Goal: Information Seeking & Learning: Learn about a topic

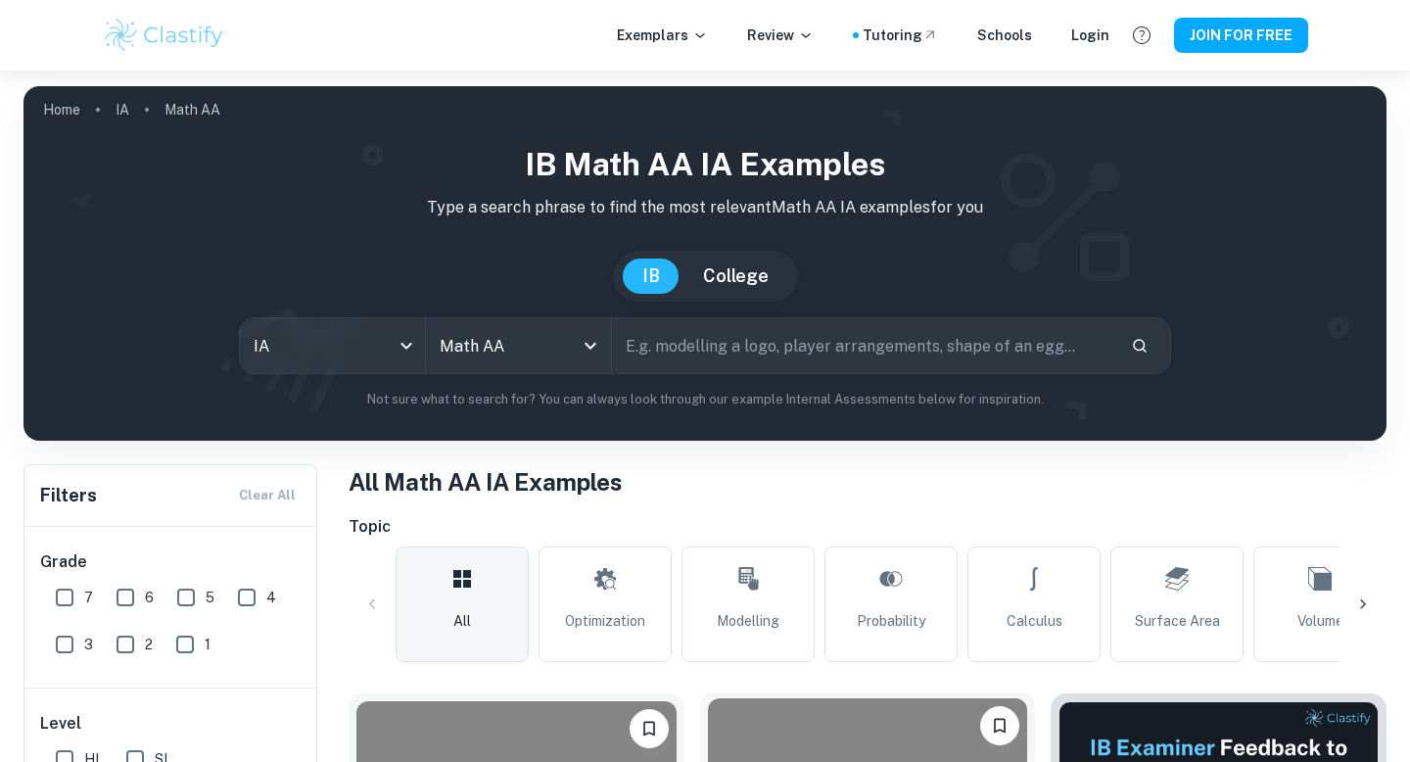
scroll to position [517, 0]
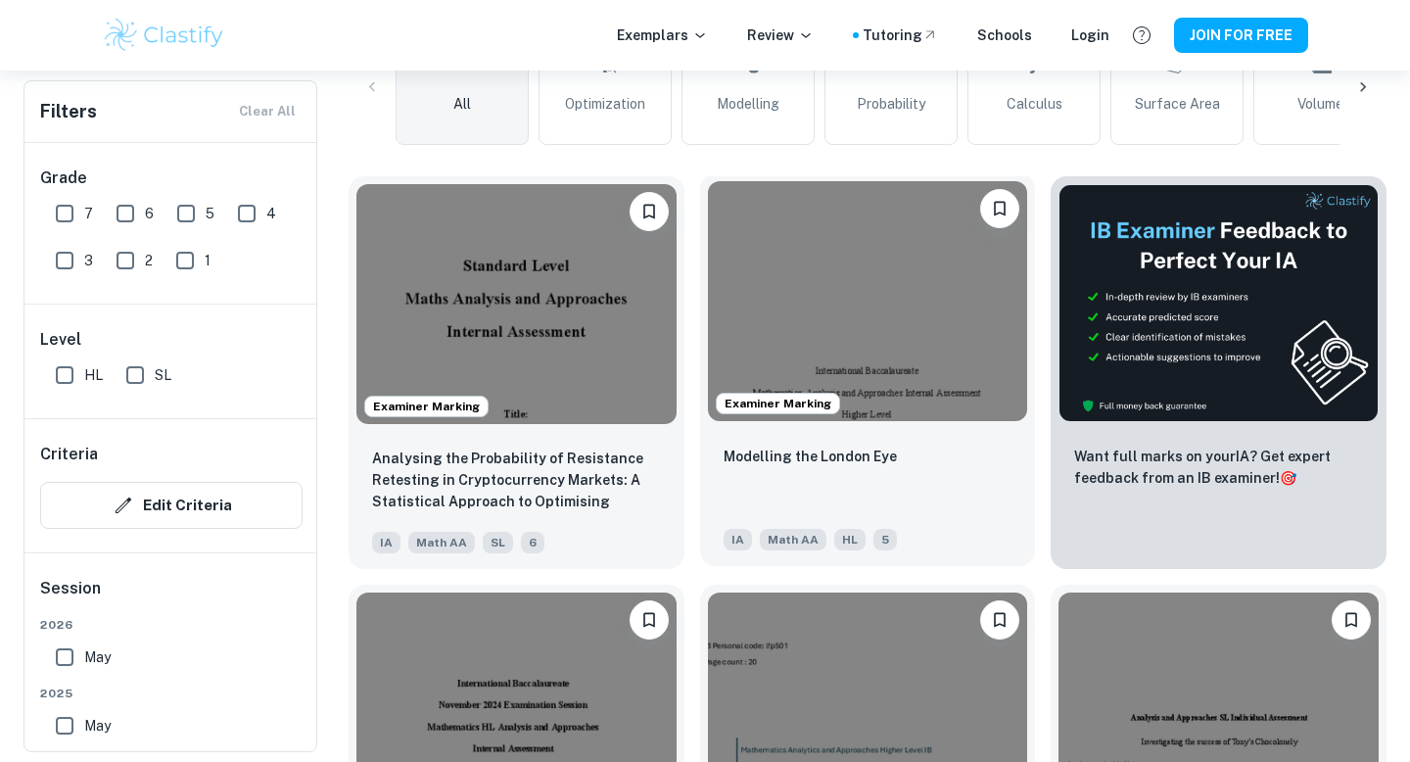
click at [792, 289] on img at bounding box center [868, 301] width 320 height 240
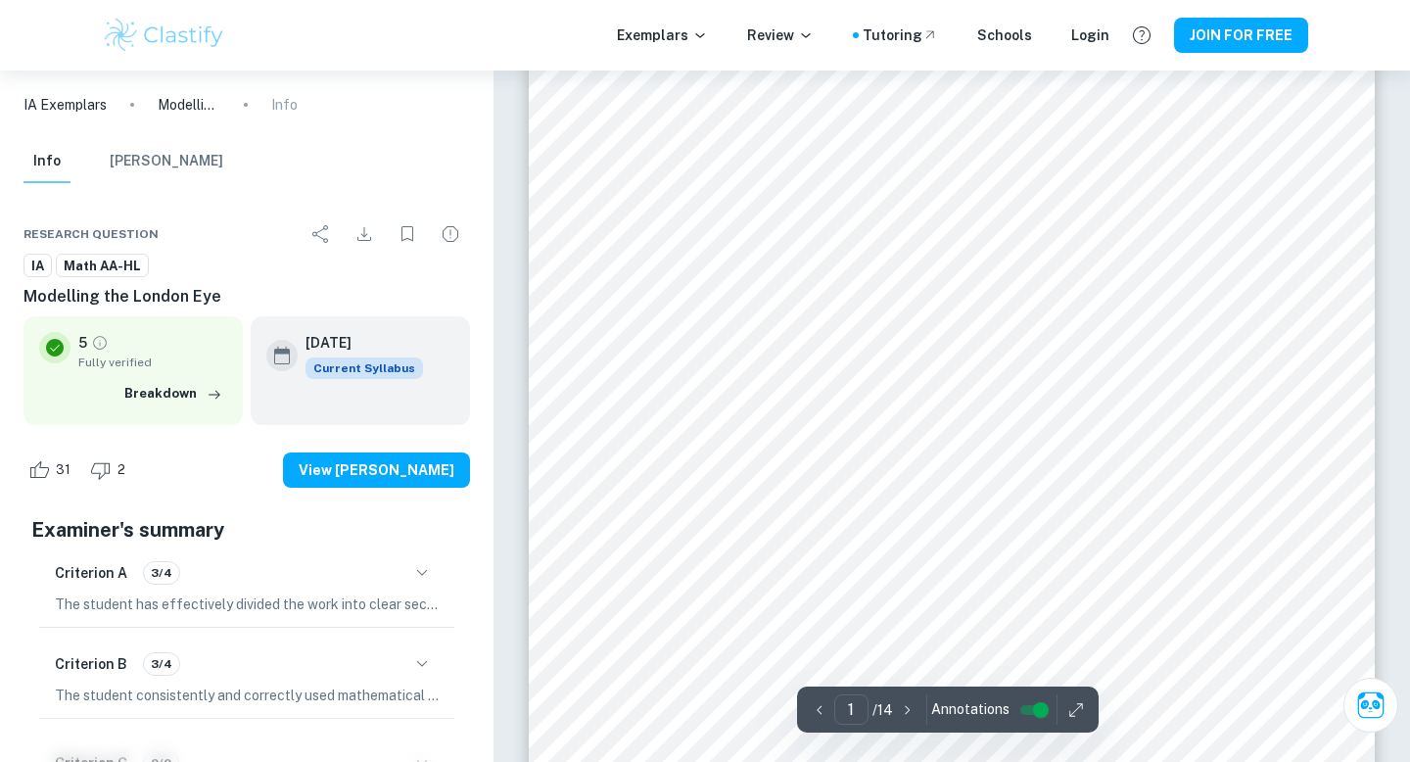
type input "2"
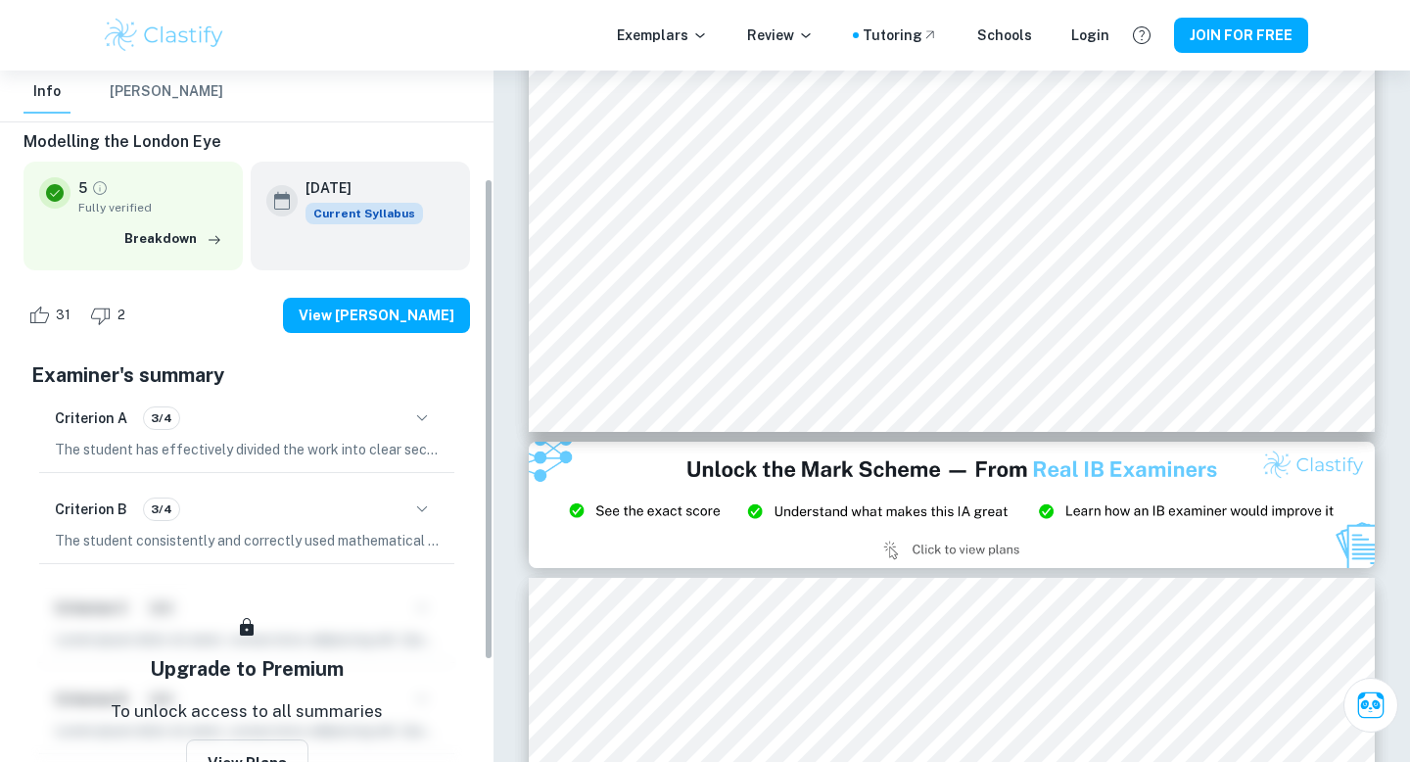
scroll to position [155, 0]
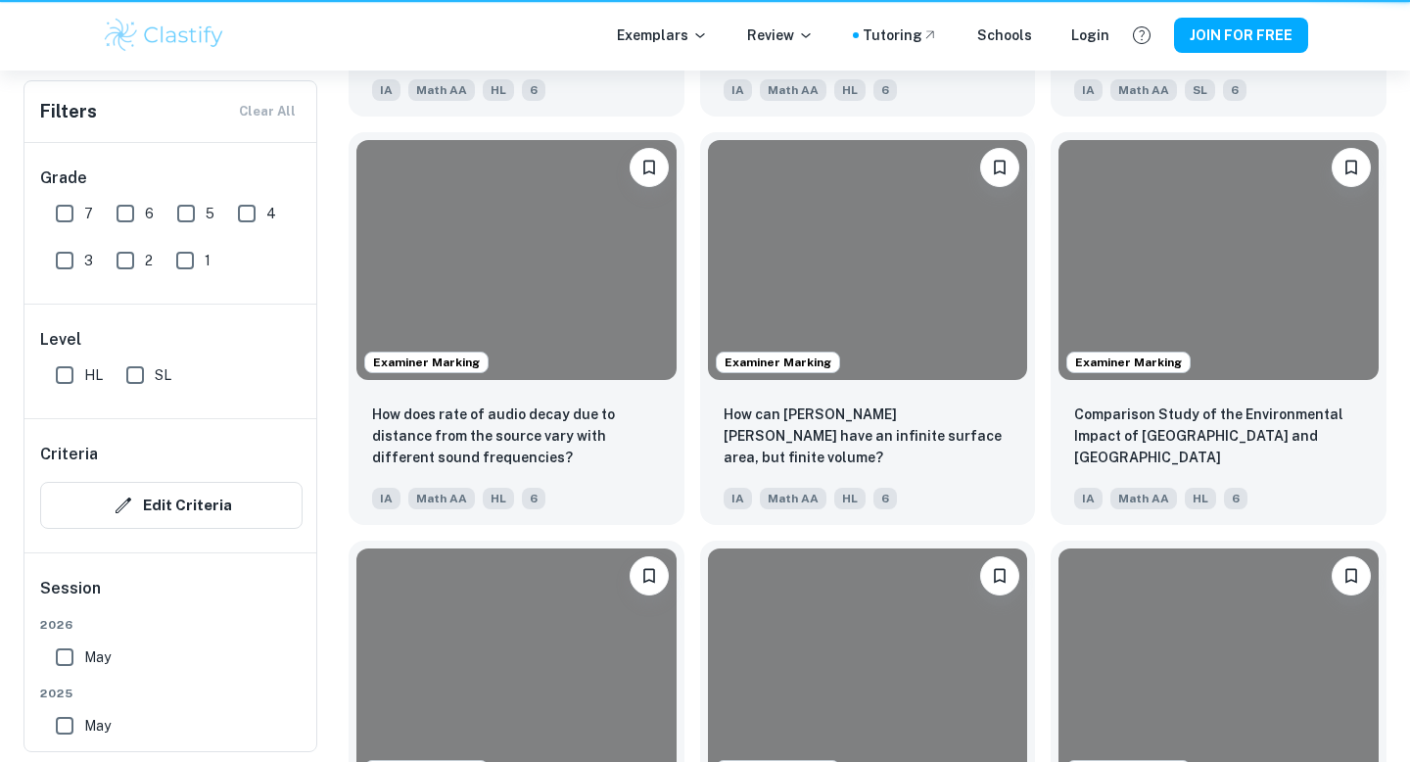
scroll to position [517, 0]
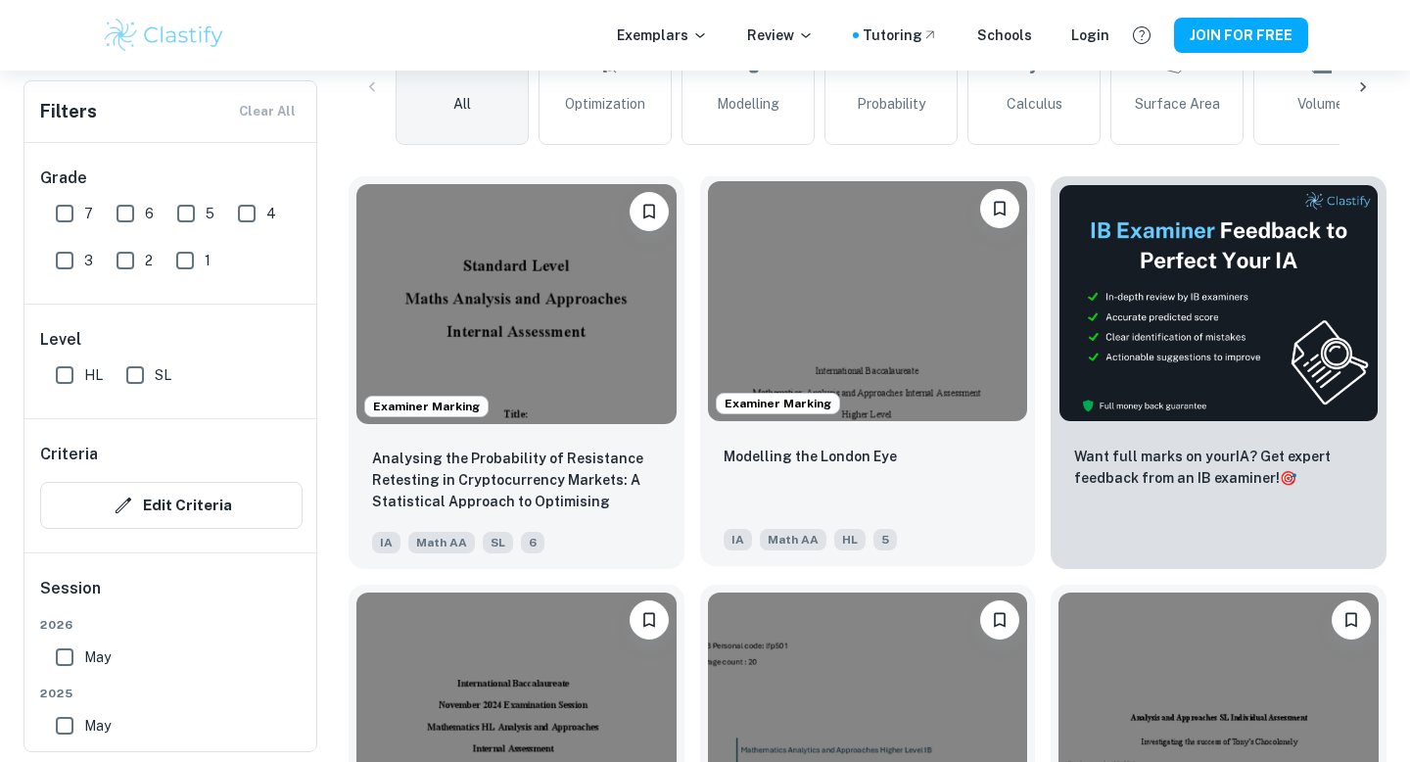
click at [936, 423] on div "Examiner Marking" at bounding box center [868, 301] width 336 height 256
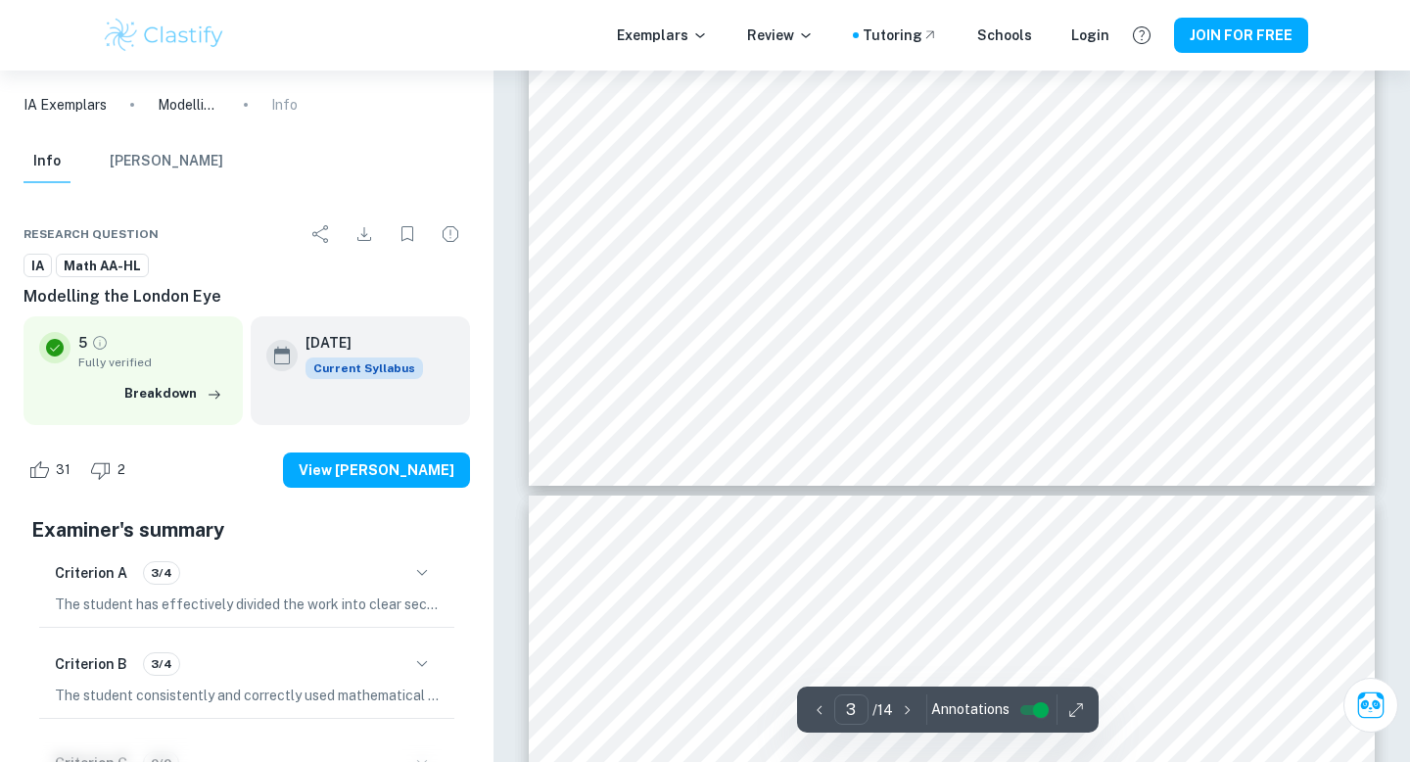
type input "4"
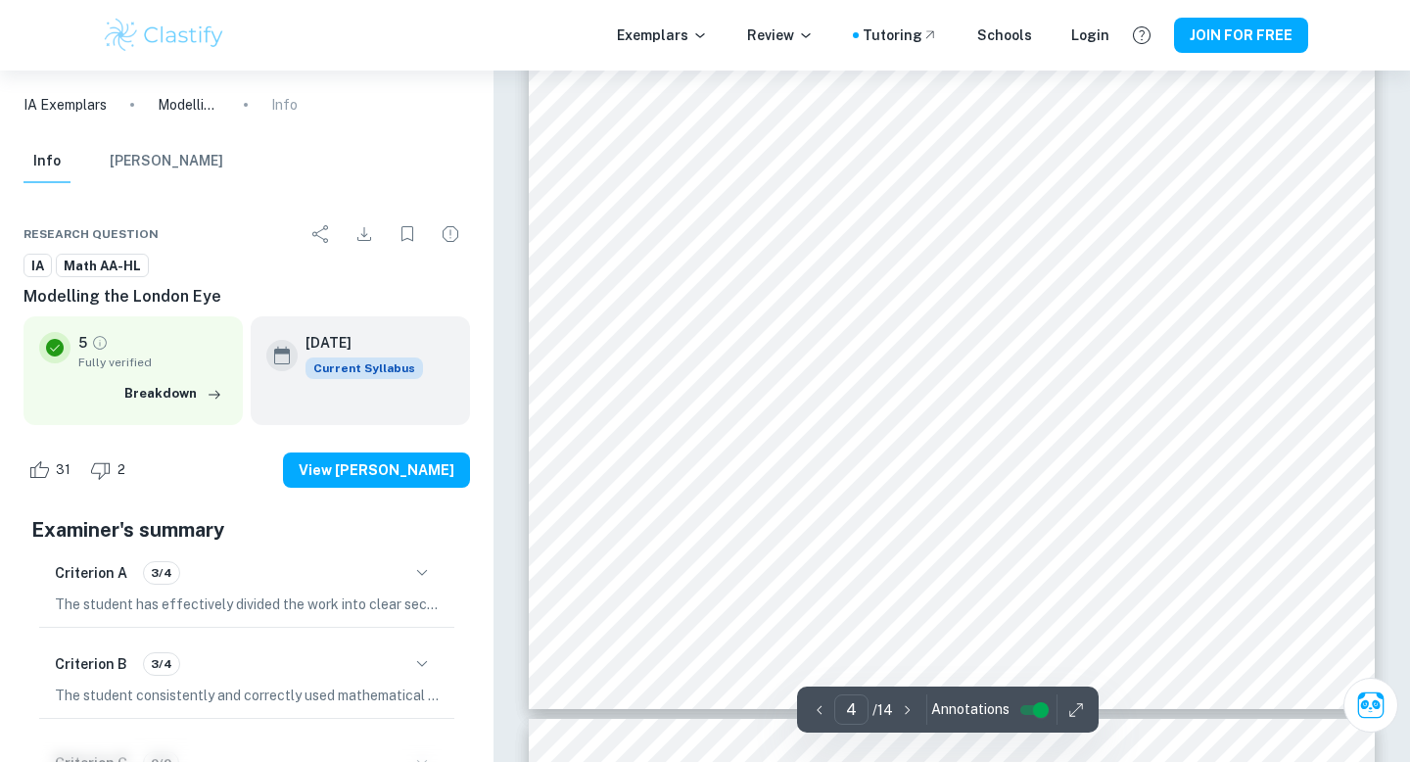
scroll to position [4464, 0]
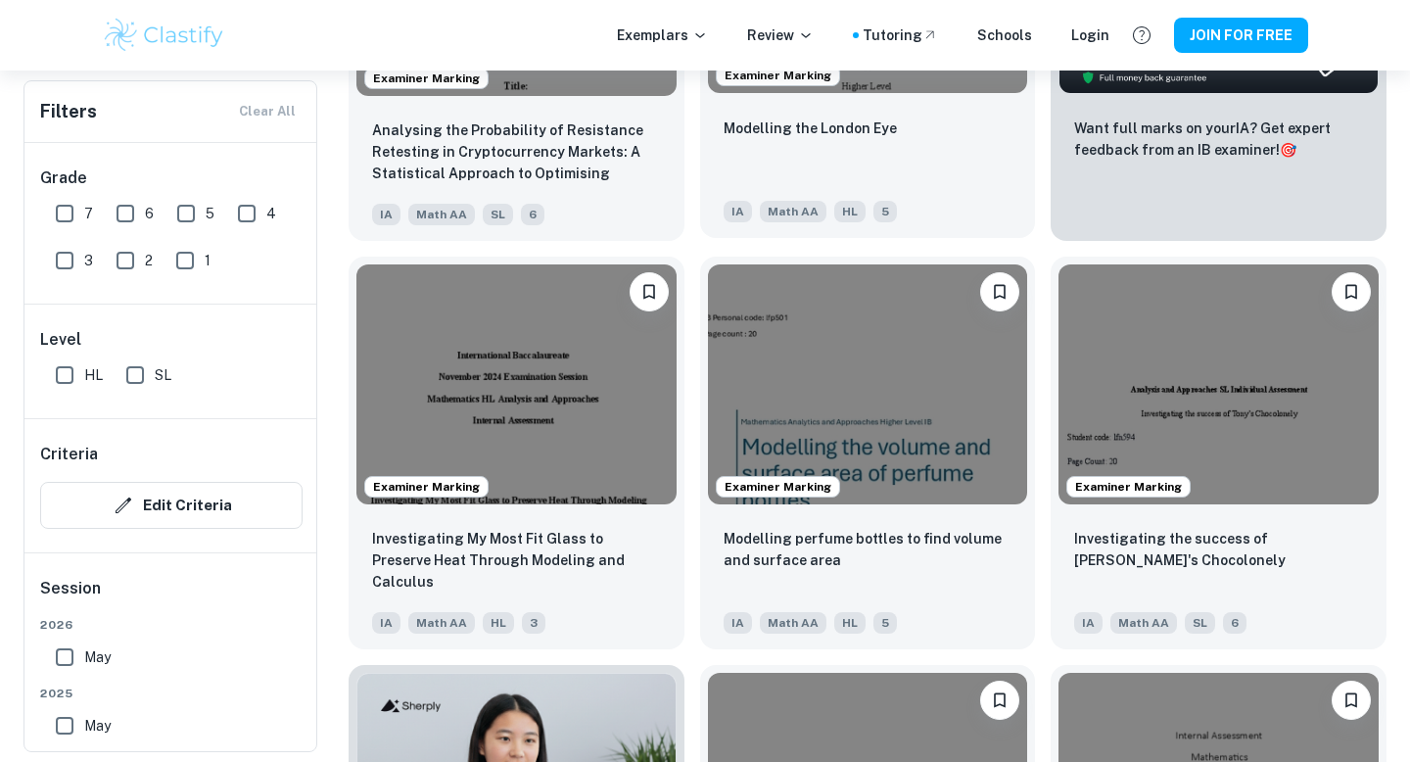
scroll to position [846, 0]
click at [68, 216] on input "7" at bounding box center [64, 213] width 39 height 39
checkbox input "true"
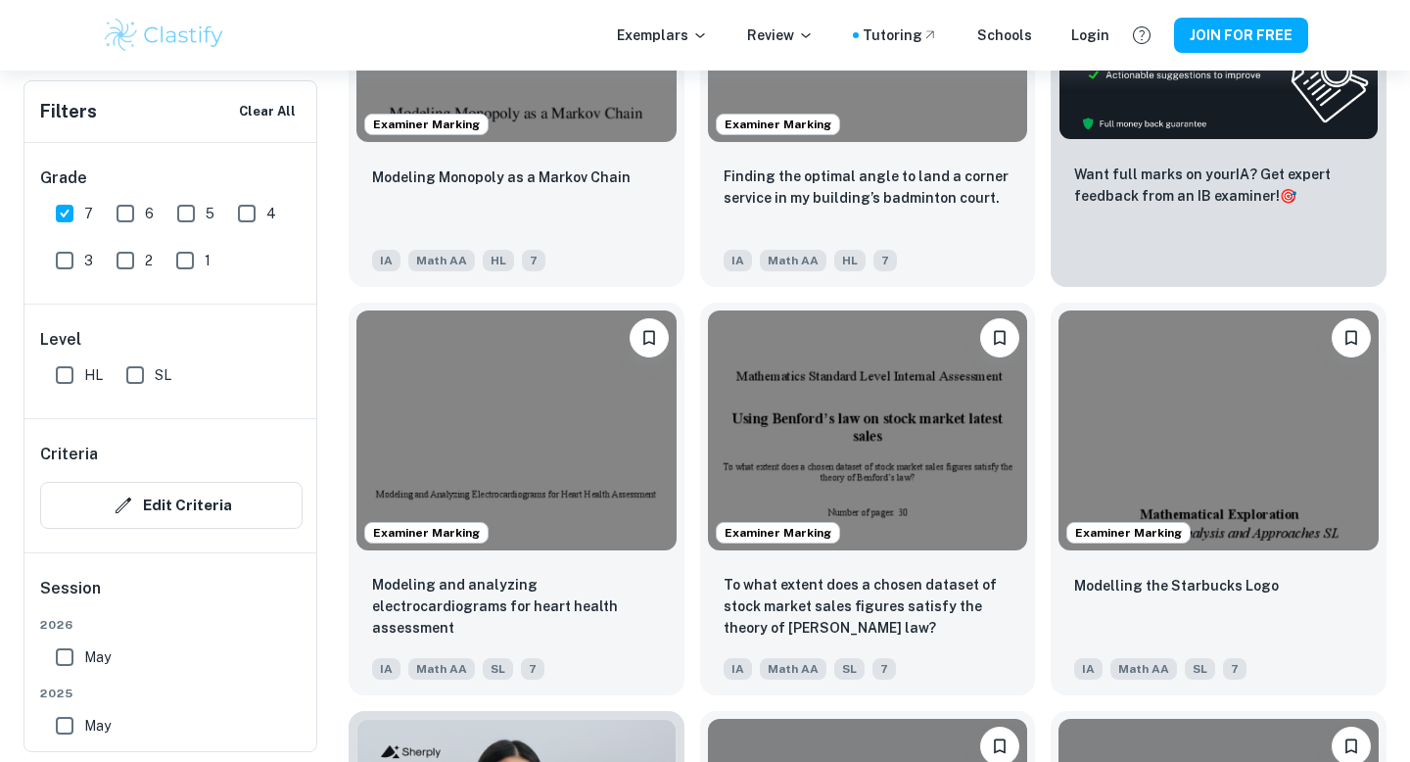
click at [153, 379] on input "SL" at bounding box center [135, 374] width 39 height 39
checkbox input "true"
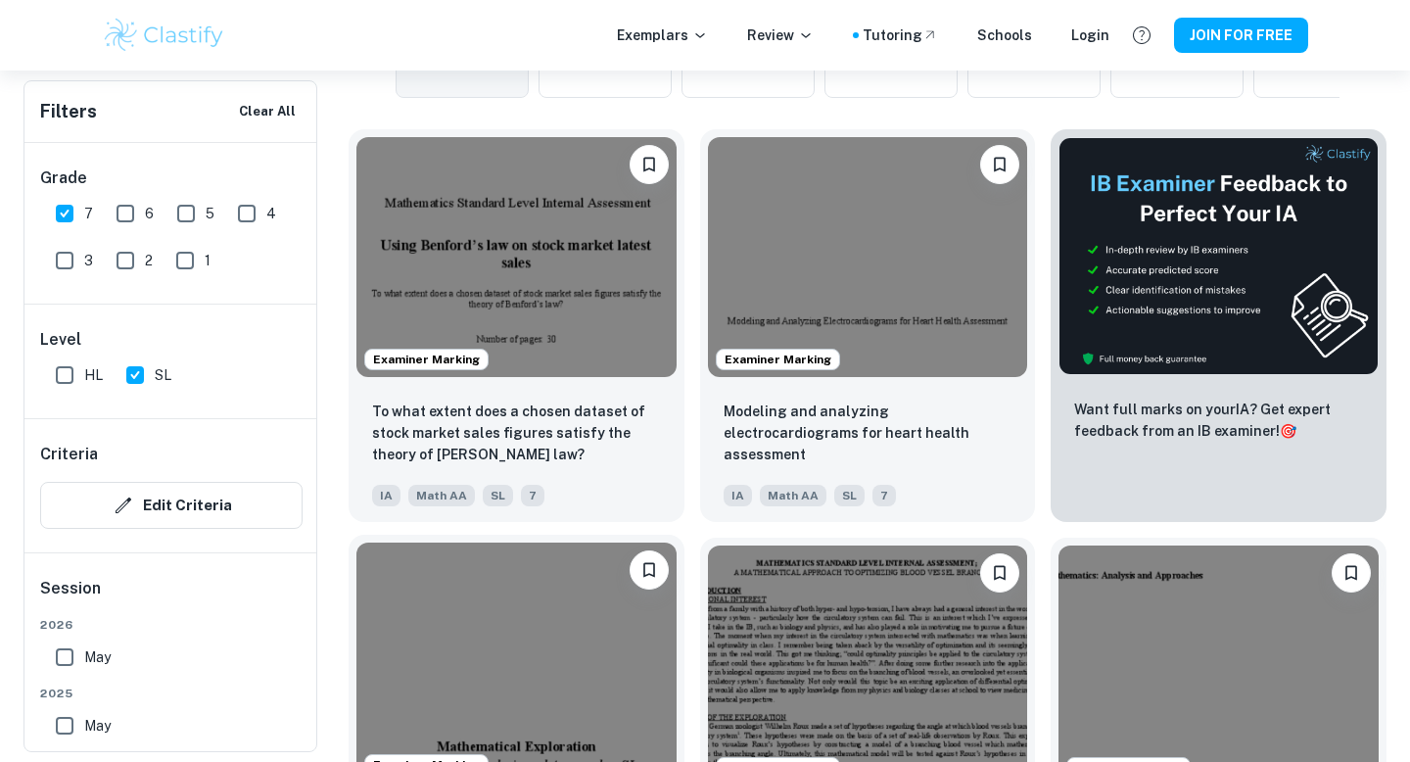
scroll to position [600, 0]
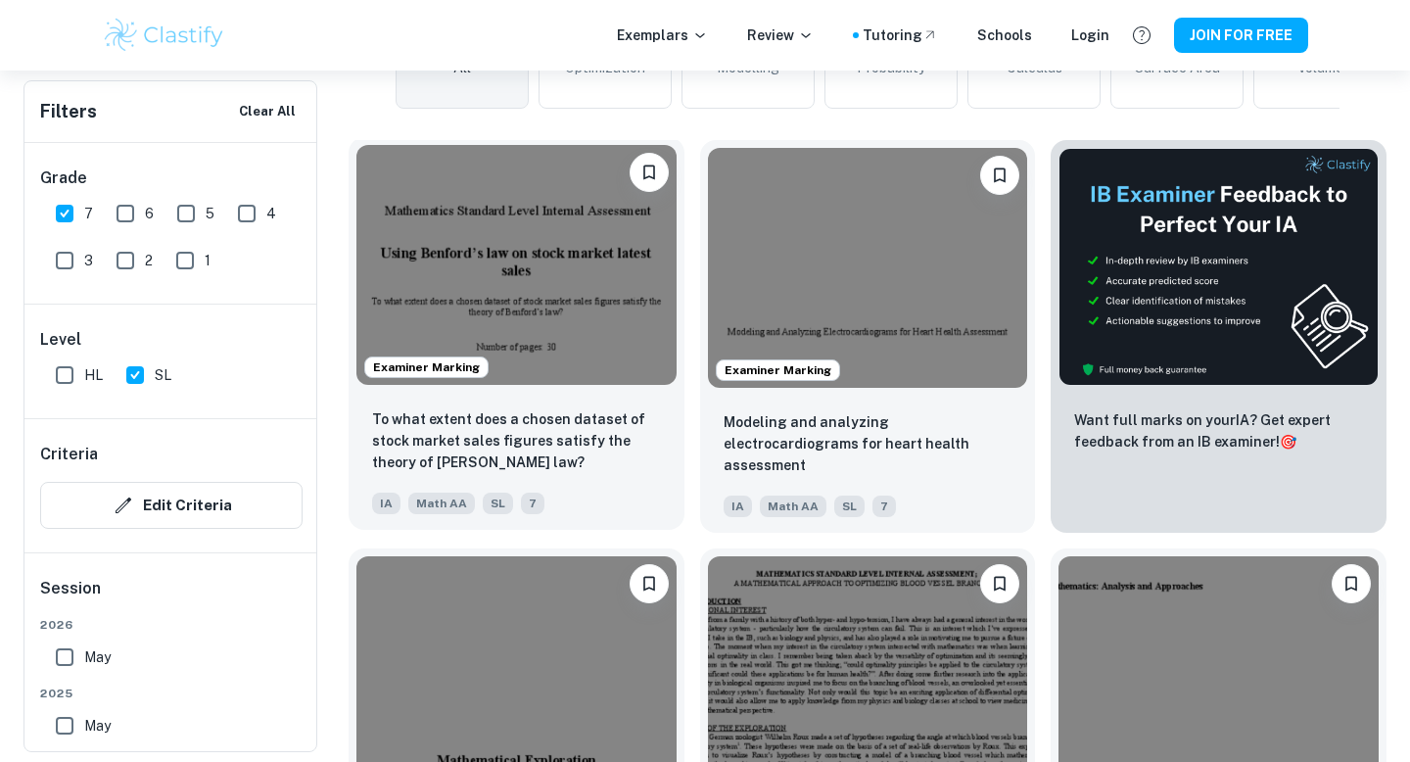
click at [612, 368] on img at bounding box center [516, 265] width 320 height 240
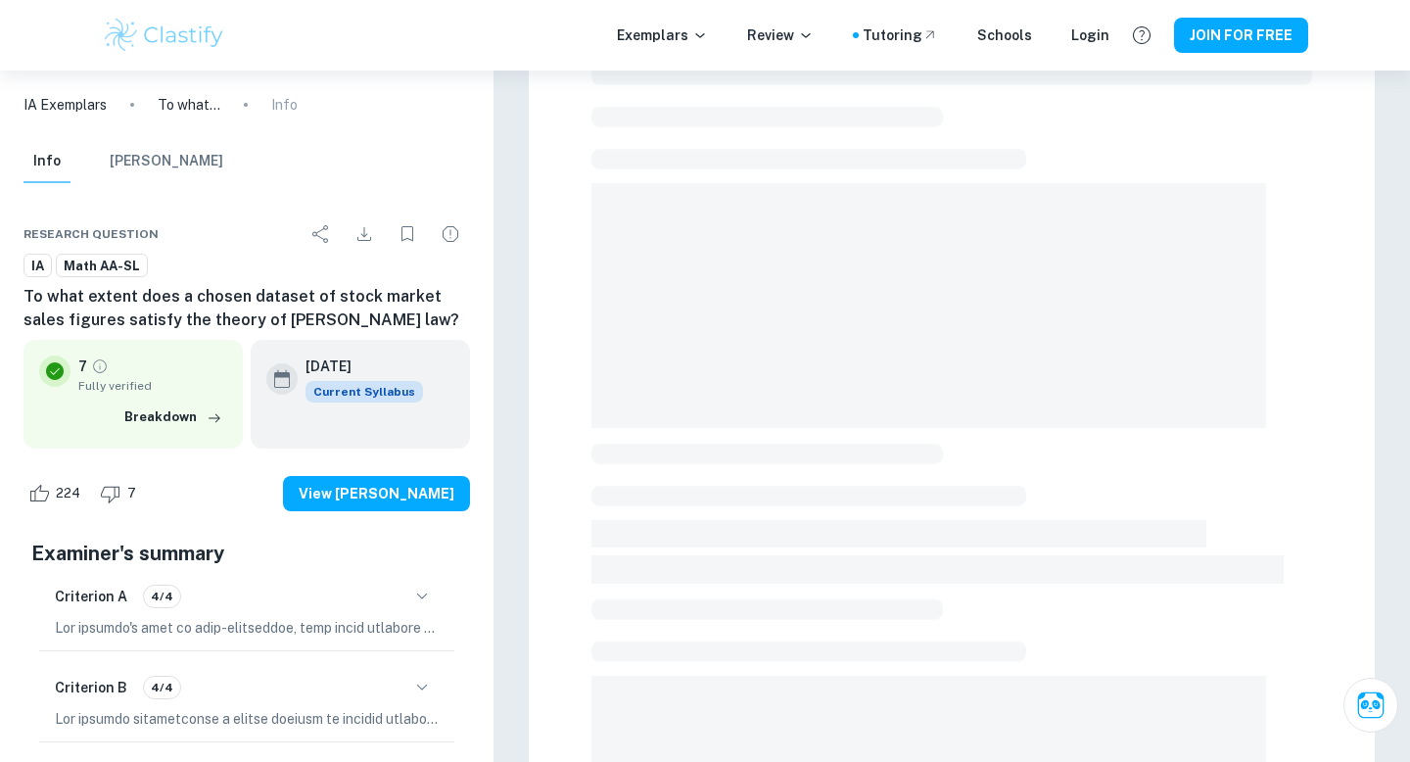
scroll to position [85, 0]
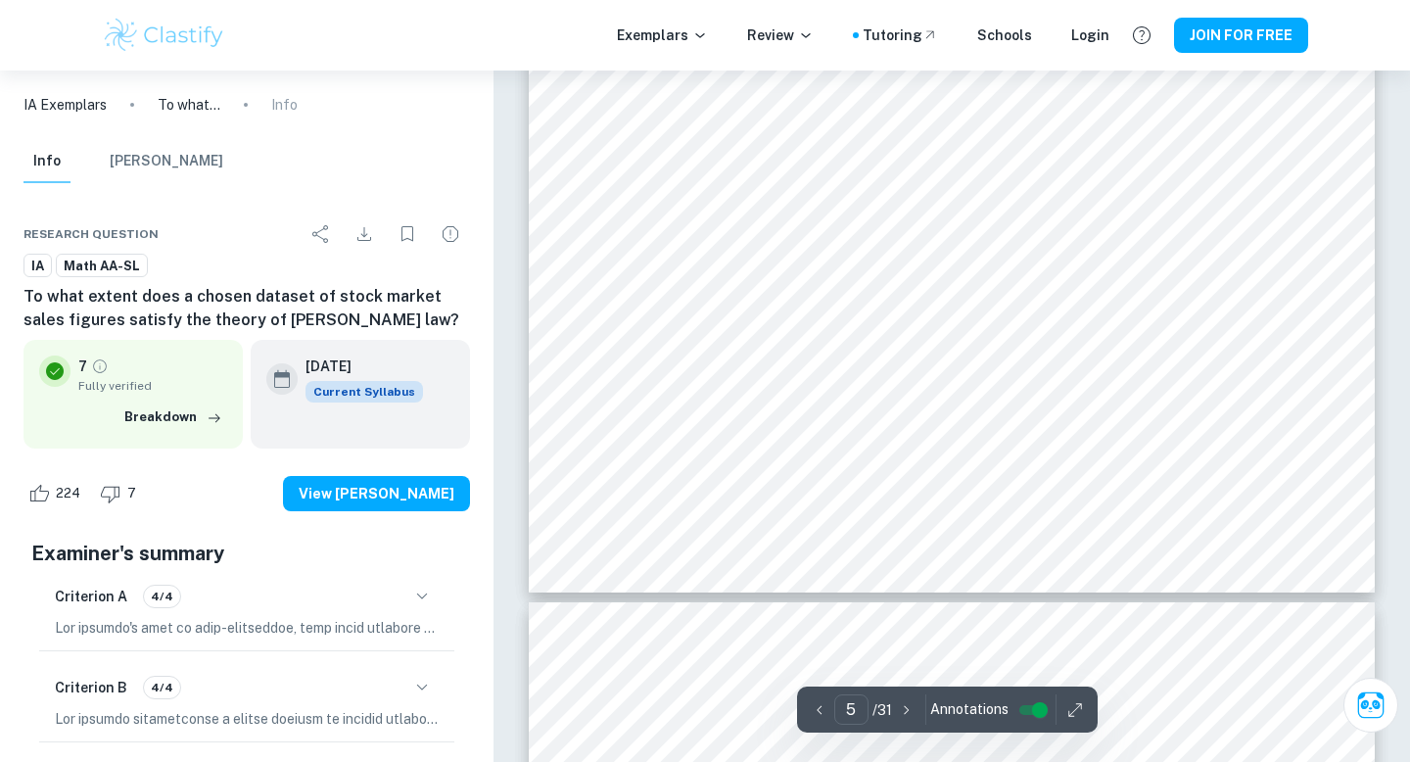
type input "6"
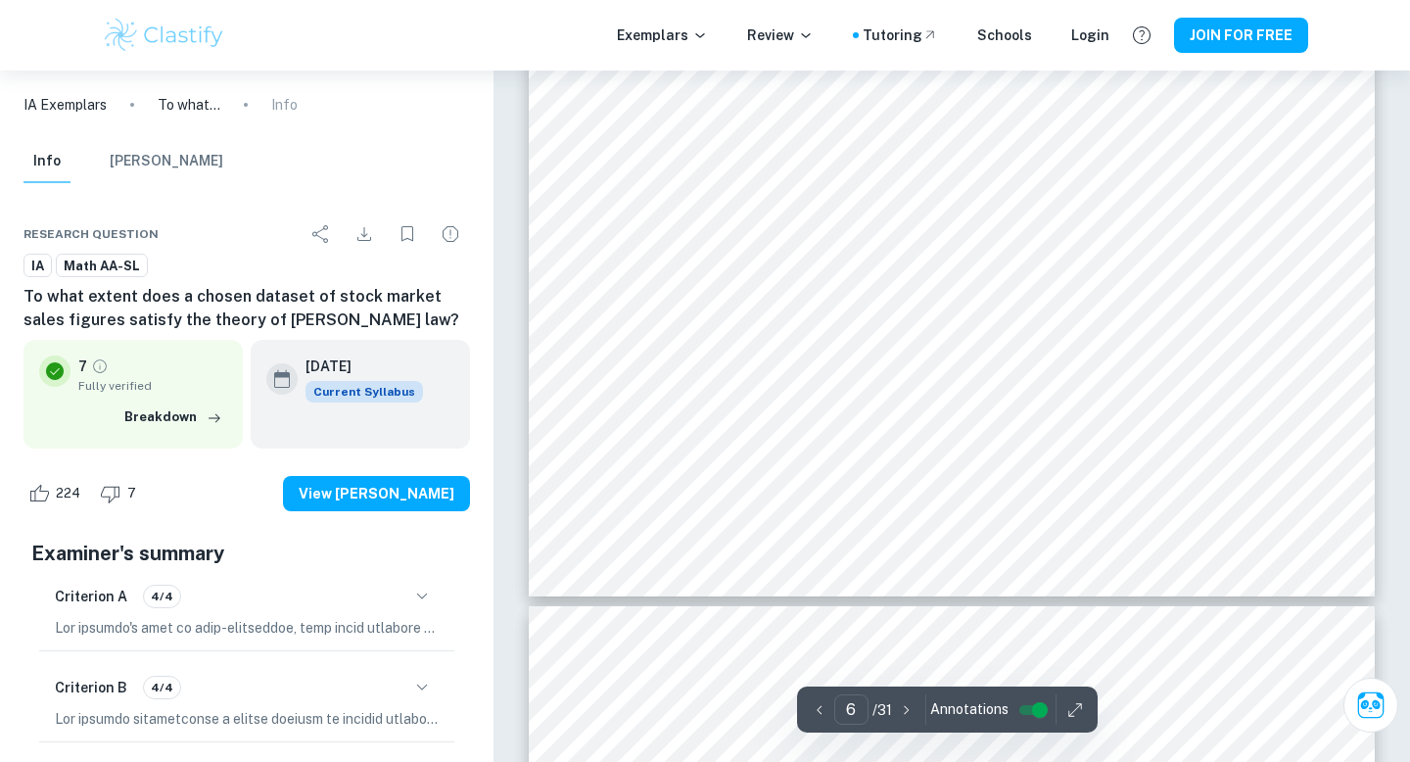
scroll to position [7051, 0]
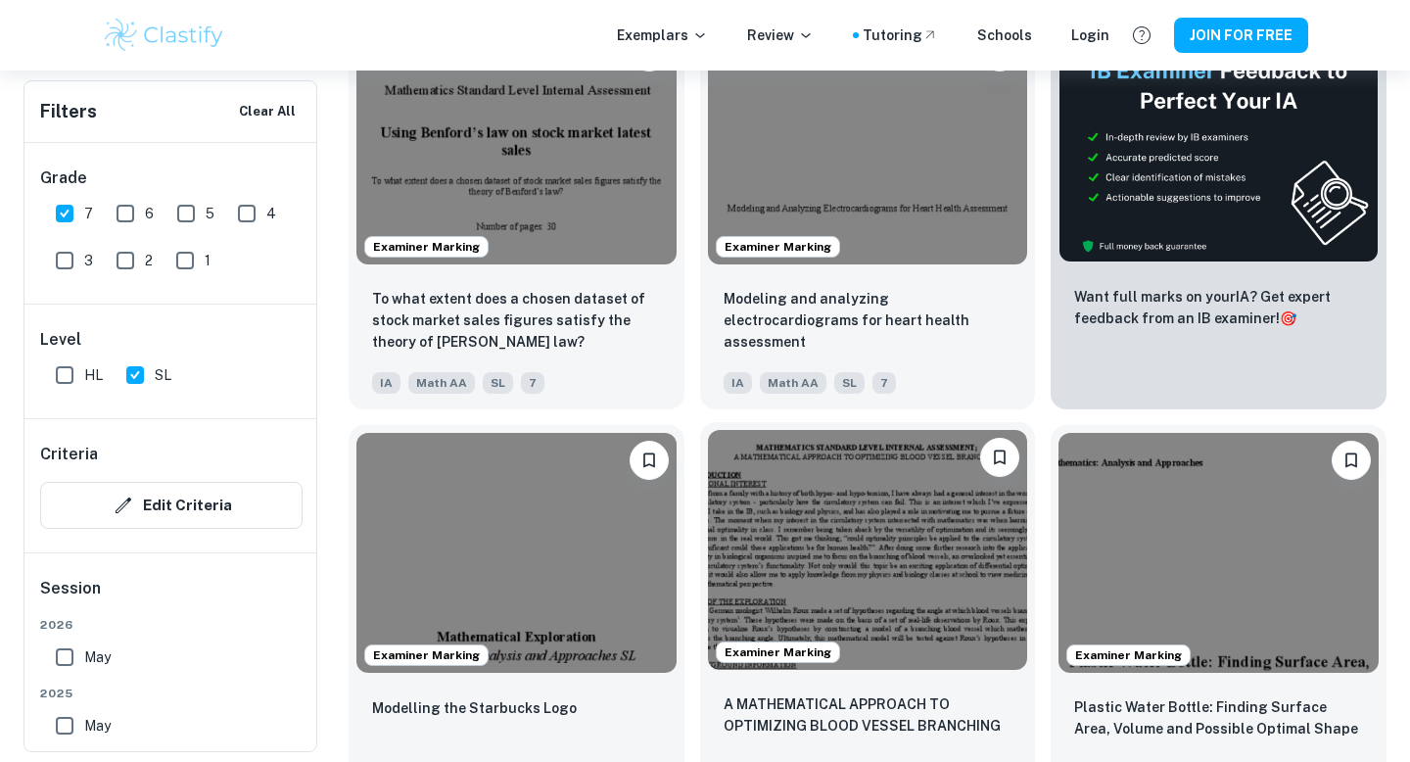
scroll to position [735, 0]
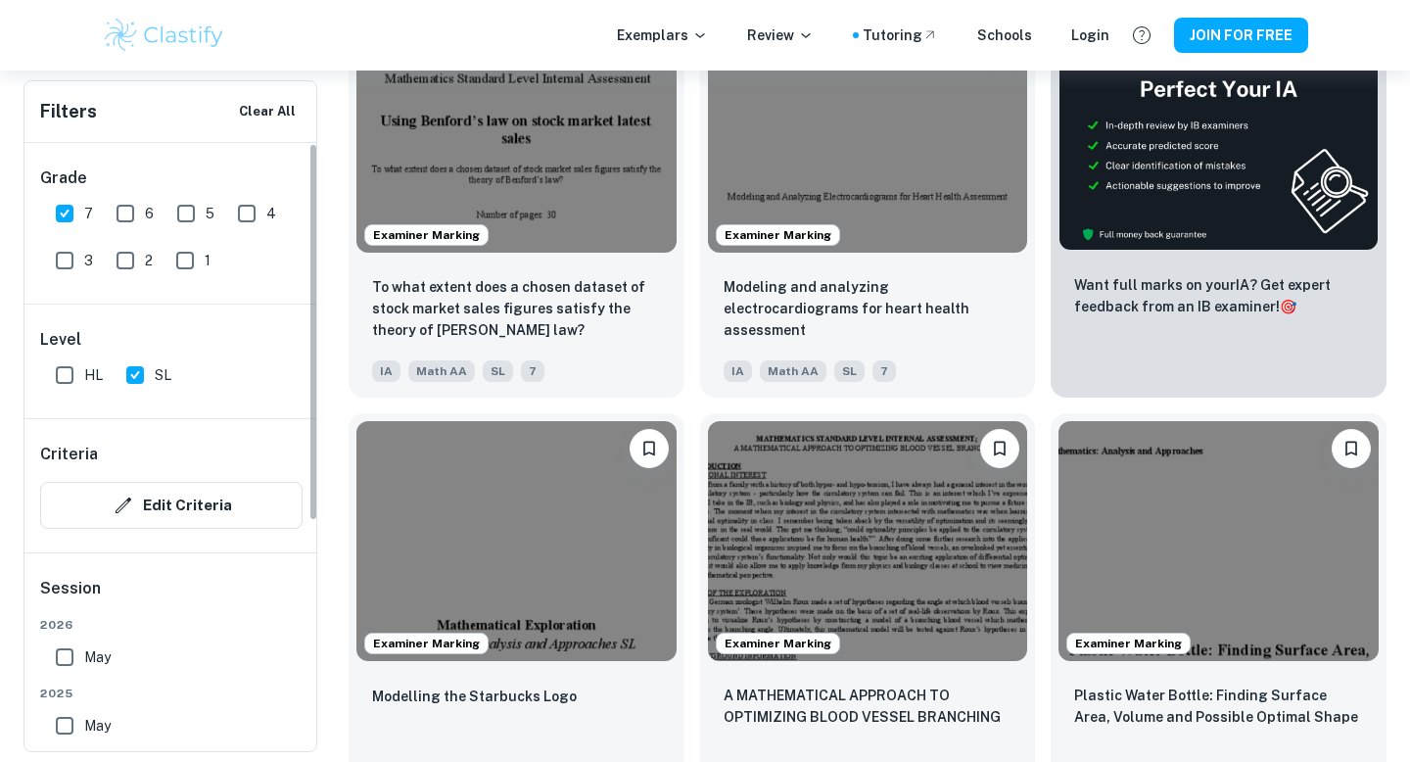
click at [136, 382] on input "SL" at bounding box center [135, 374] width 39 height 39
checkbox input "false"
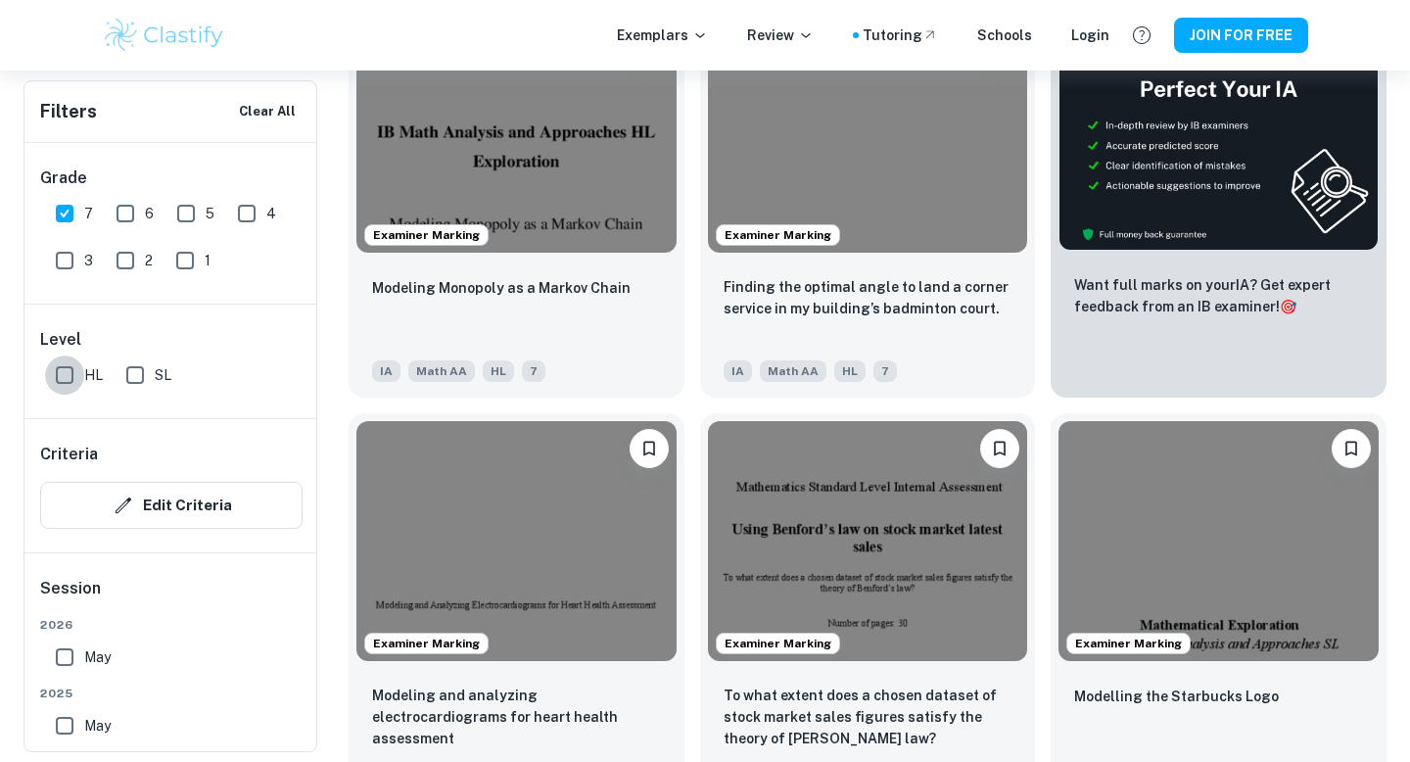
click at [58, 380] on input "HL" at bounding box center [64, 374] width 39 height 39
checkbox input "true"
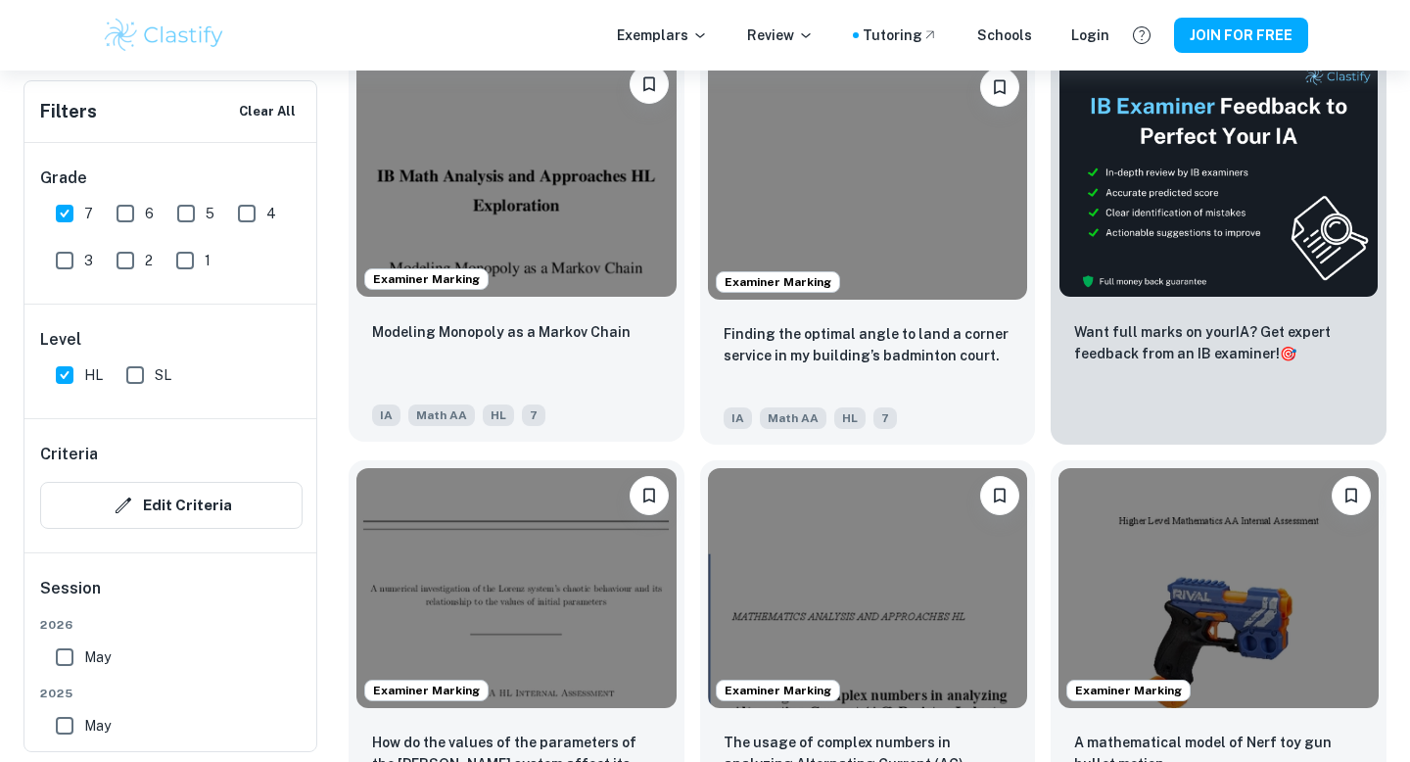
scroll to position [685, 0]
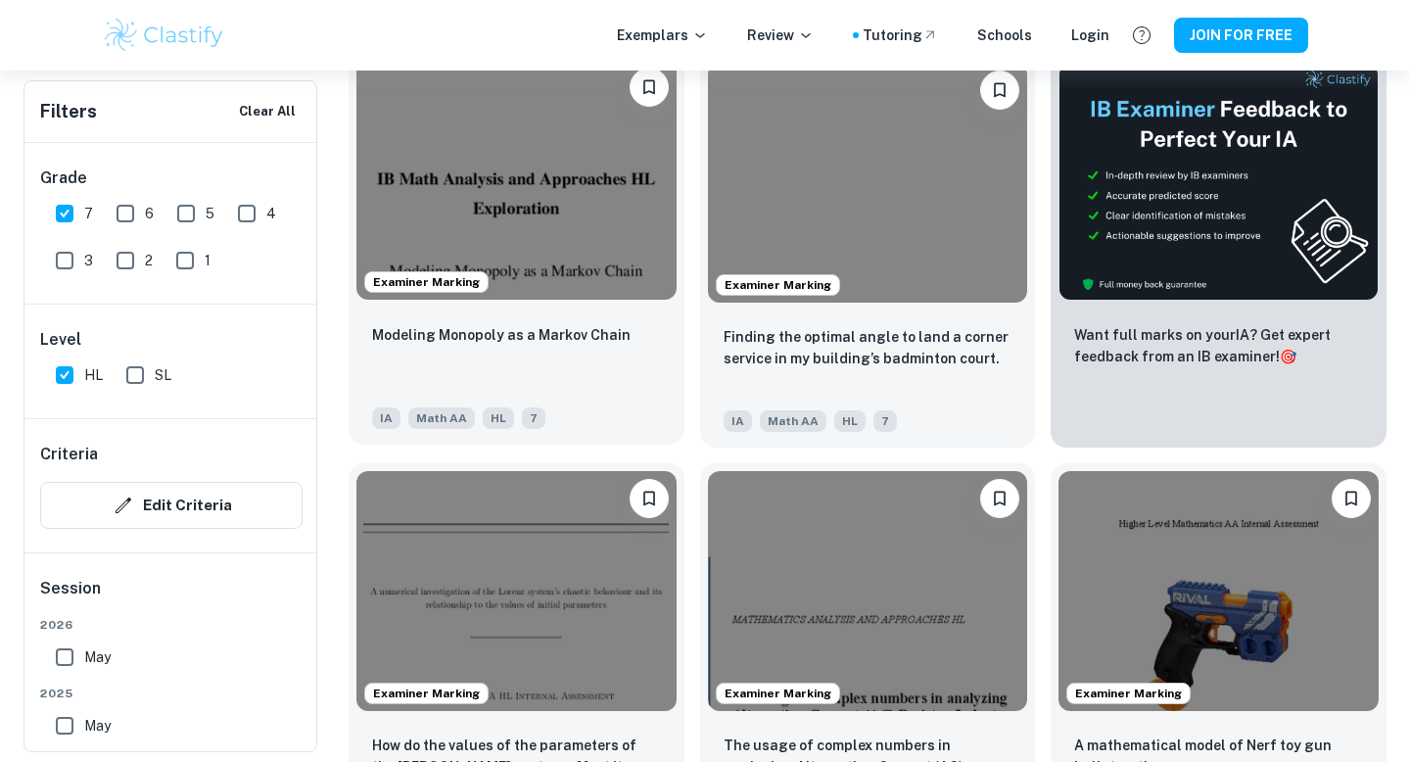
click at [615, 307] on div "Modeling Monopoly as a Markov Chain IA Math AA HL 7" at bounding box center [517, 375] width 336 height 137
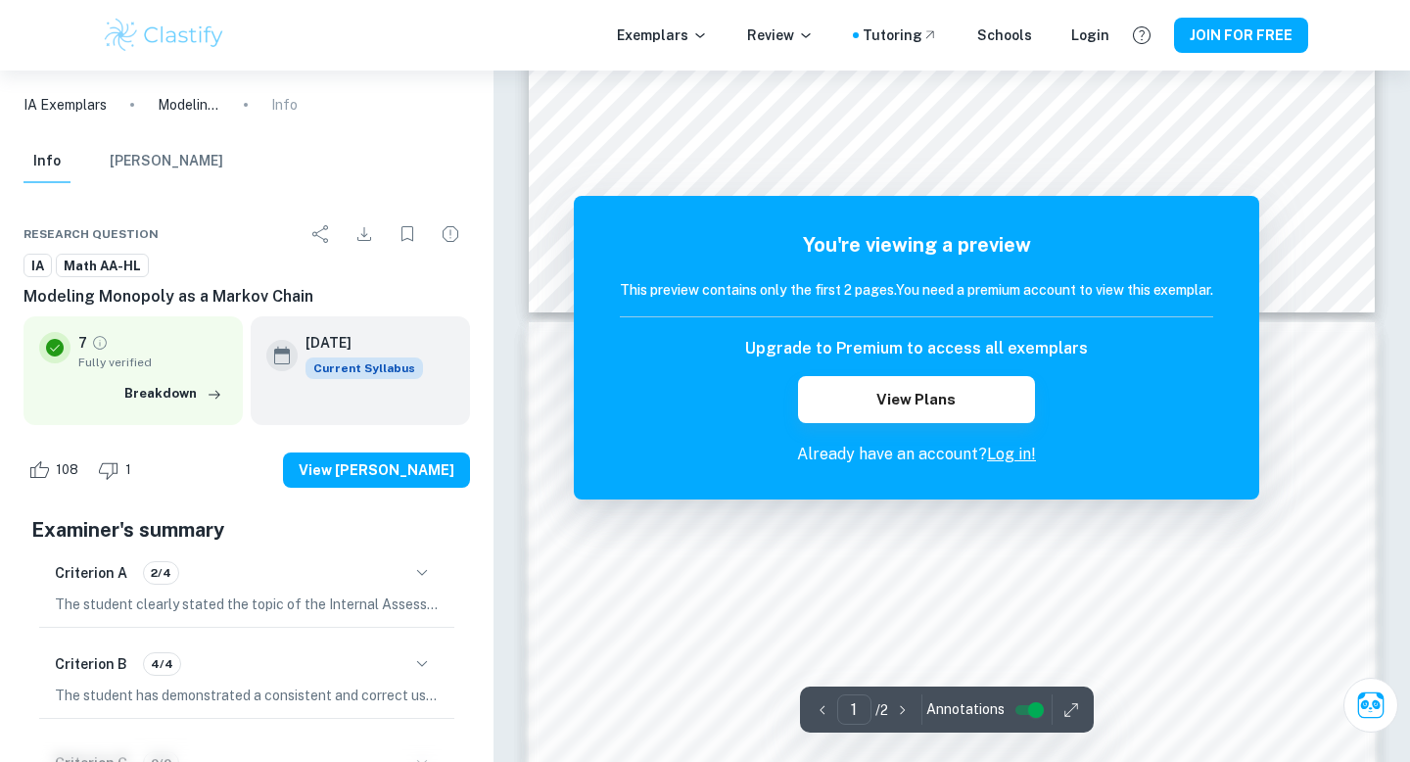
scroll to position [909, 0]
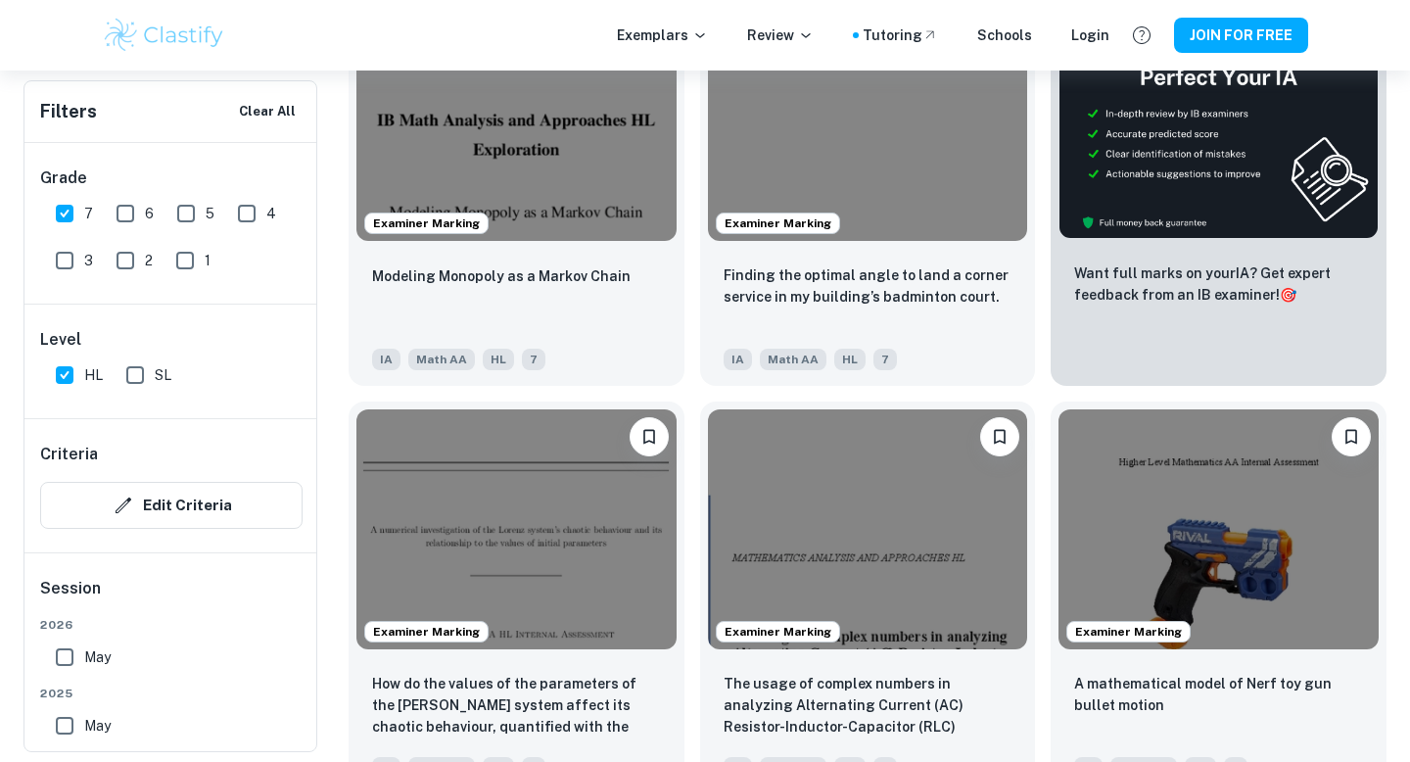
scroll to position [749, 0]
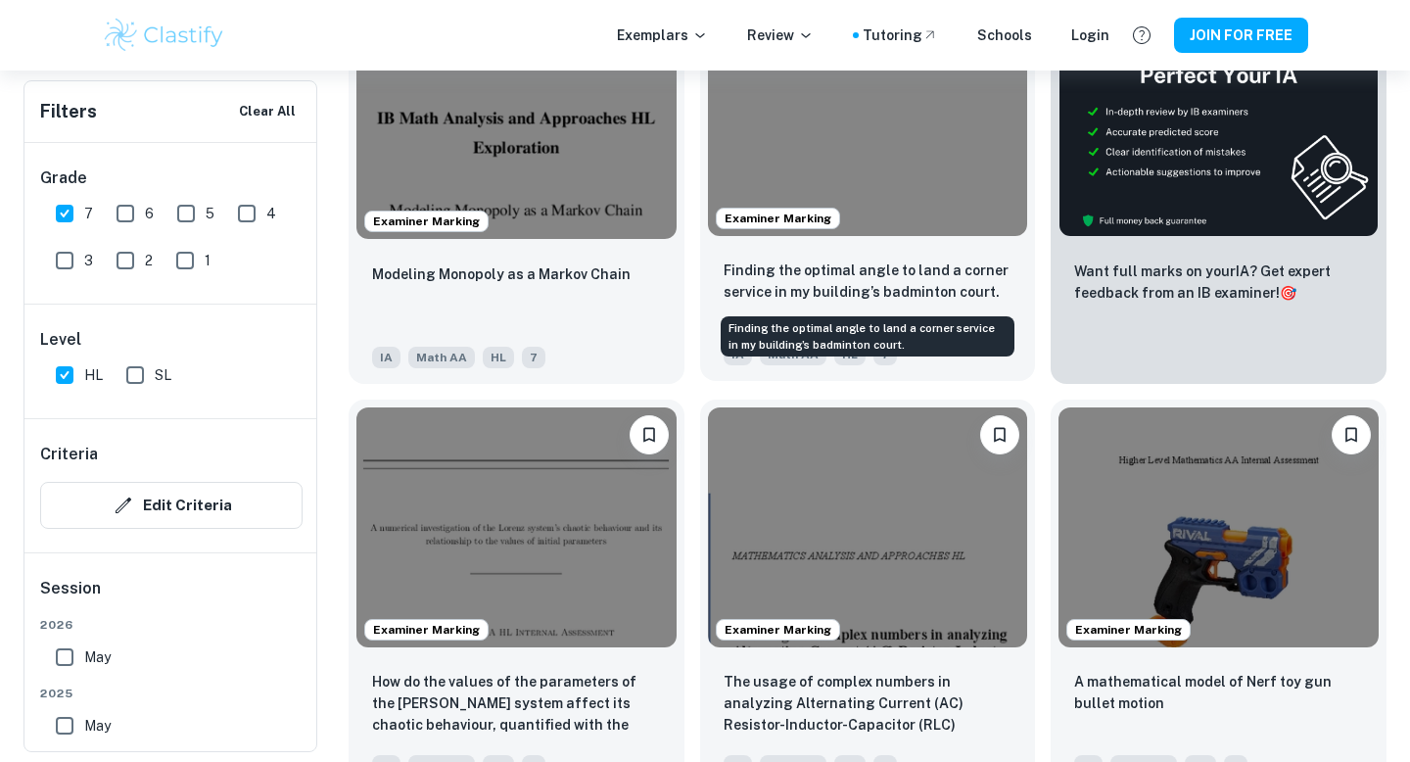
click at [882, 292] on p "Finding the optimal angle to land a corner service in my building’s badminton c…" at bounding box center [868, 280] width 289 height 43
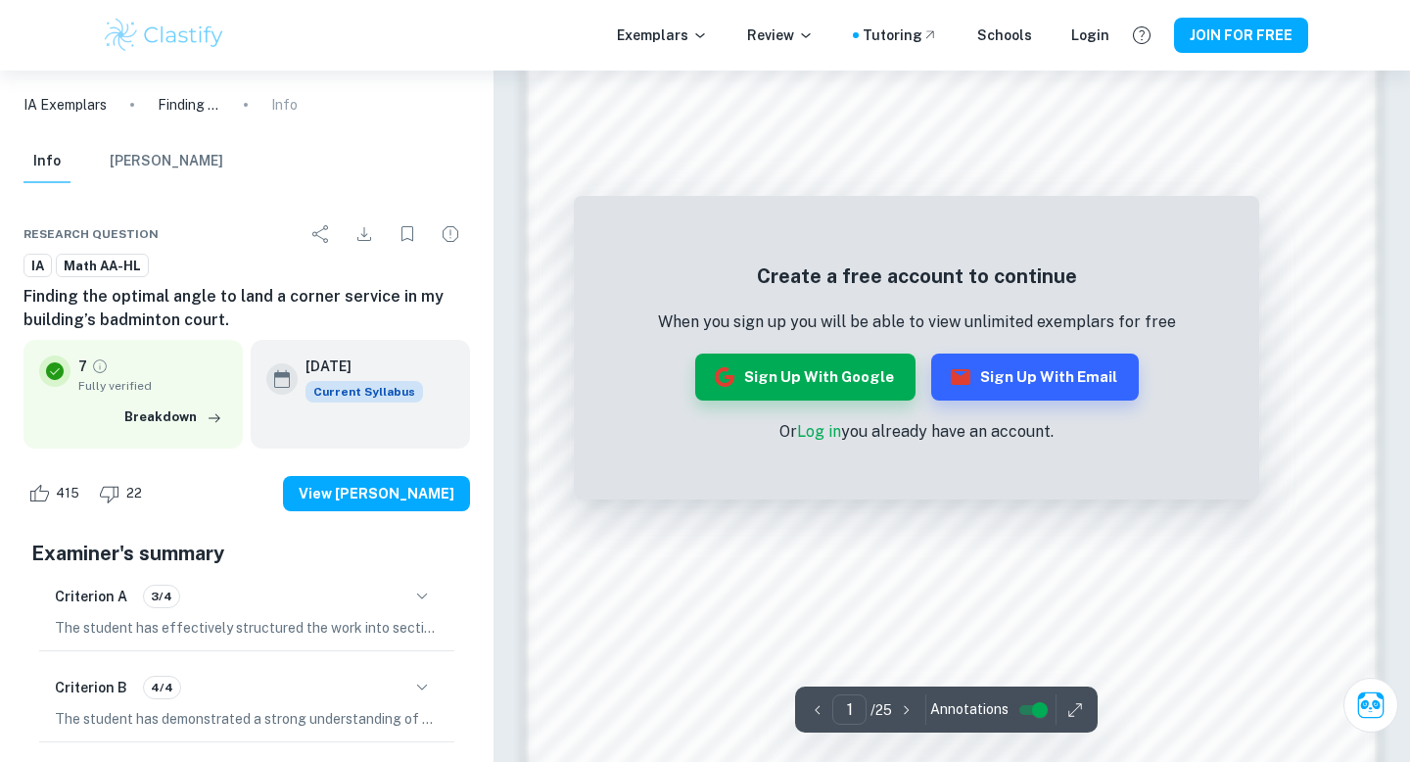
scroll to position [1866, 0]
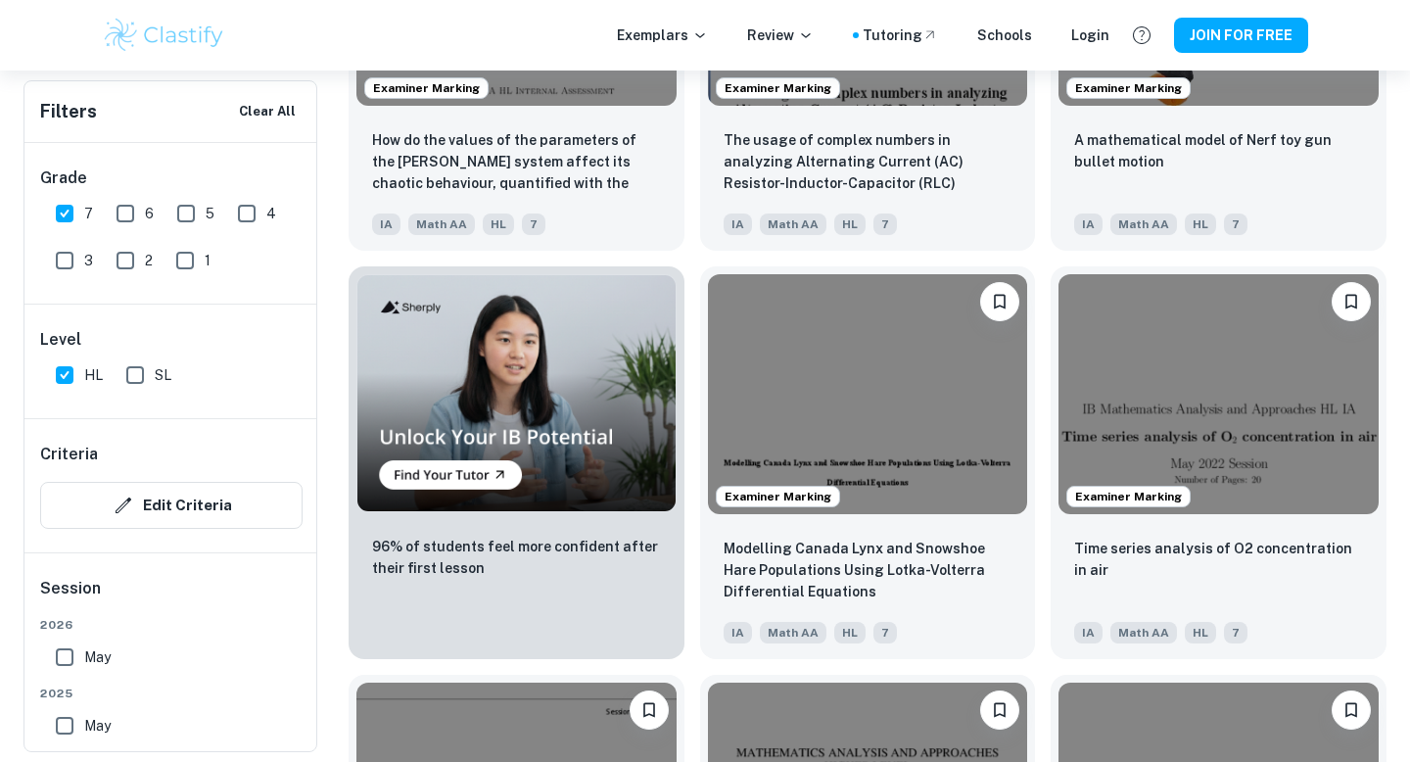
scroll to position [1300, 0]
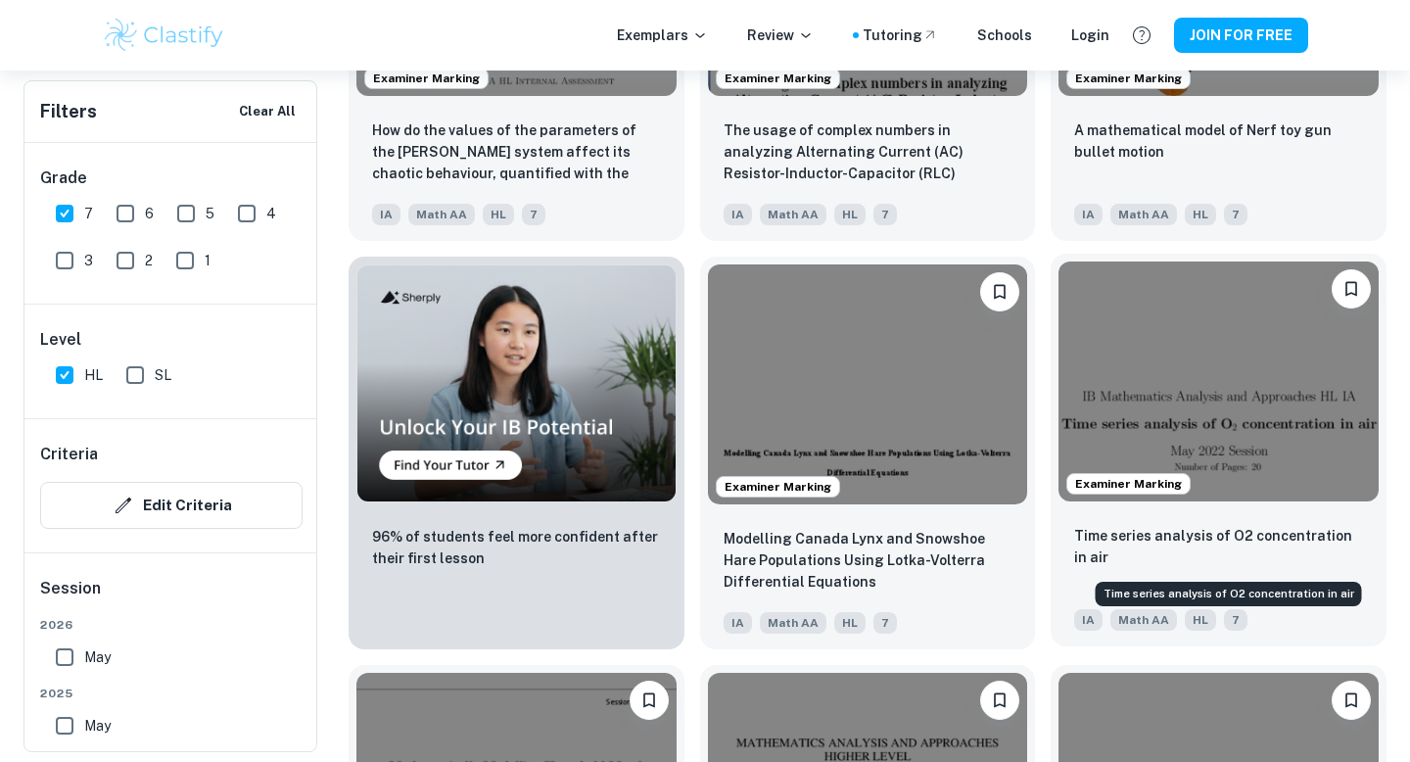
click at [1192, 553] on p "Time series analysis of O2 concentration in air" at bounding box center [1218, 546] width 289 height 43
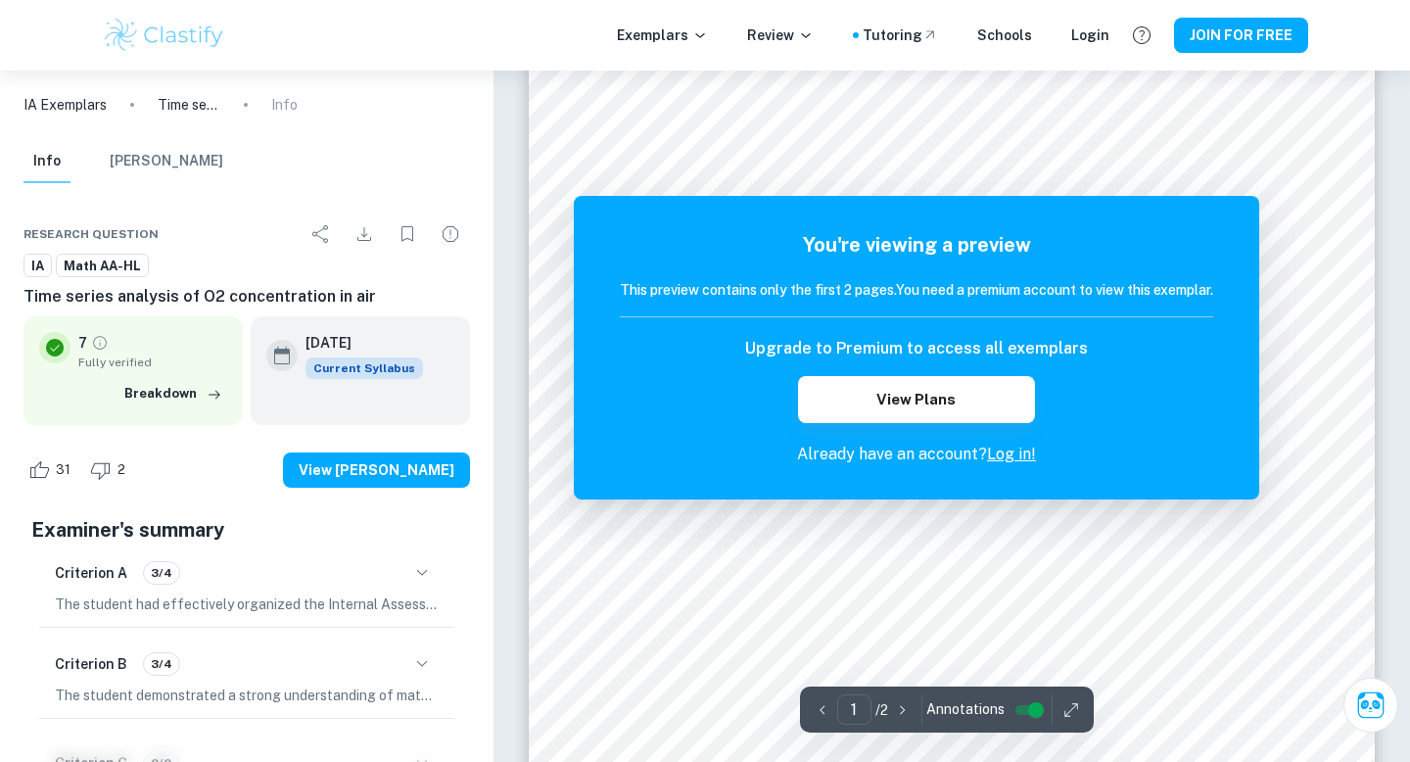
scroll to position [89, 0]
click at [1011, 445] on link "Log in!" at bounding box center [1011, 454] width 49 height 19
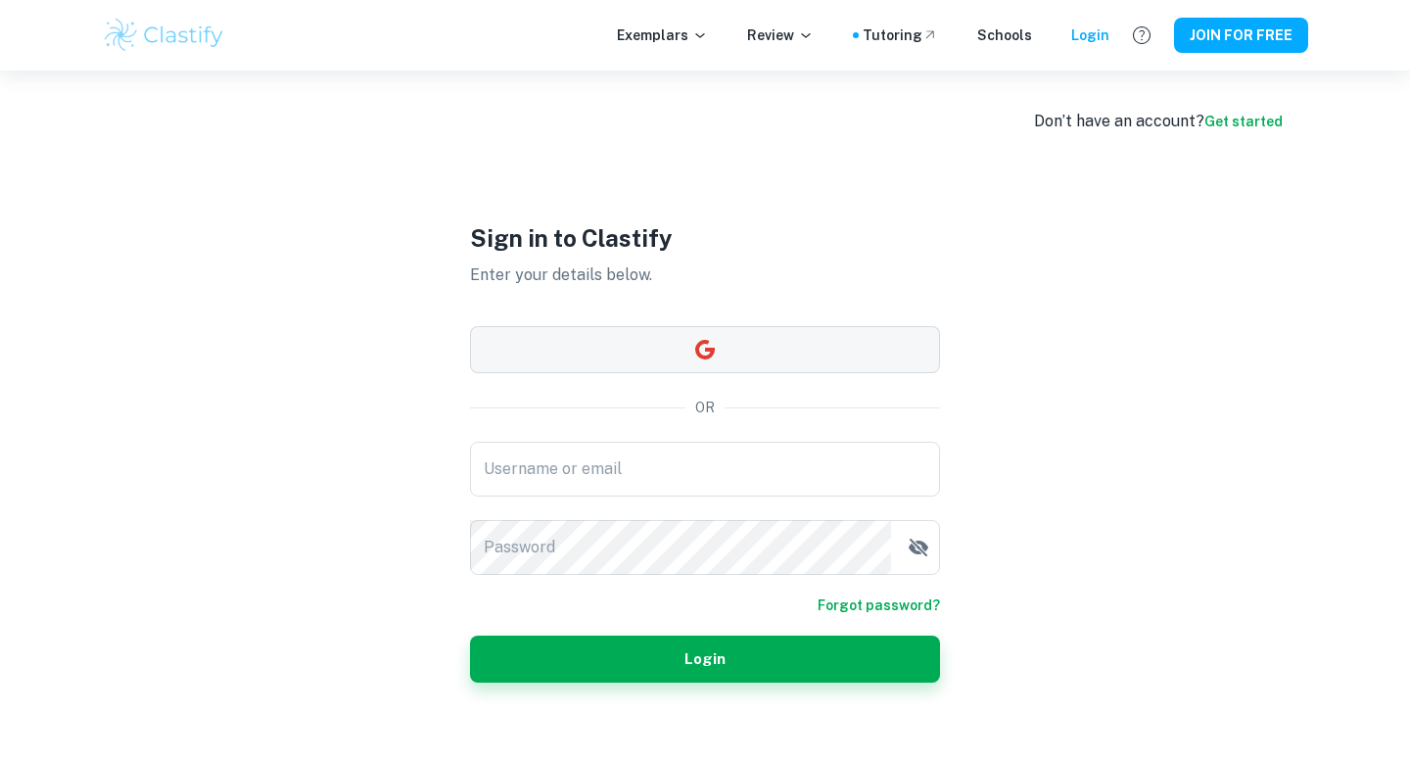
click at [735, 365] on button "button" at bounding box center [705, 349] width 470 height 47
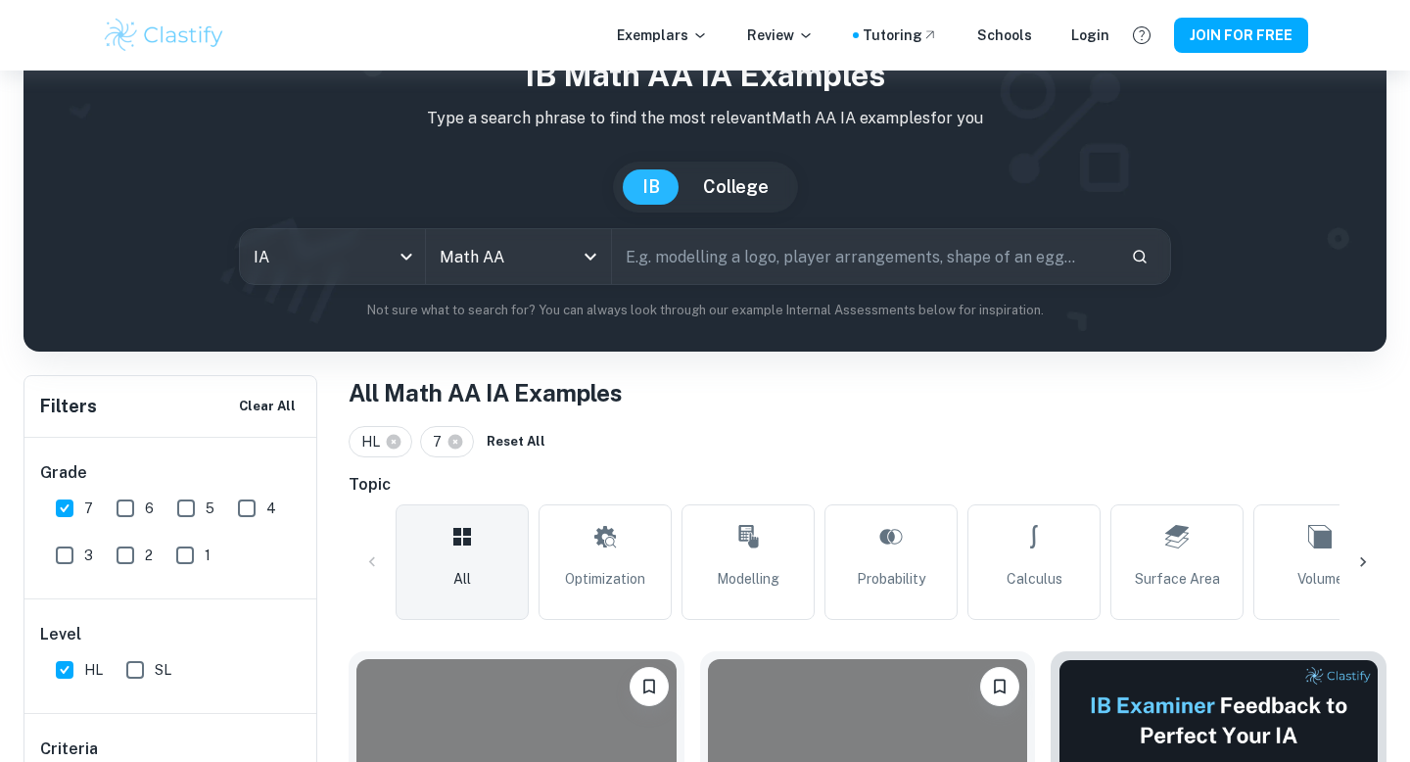
scroll to position [1300, 0]
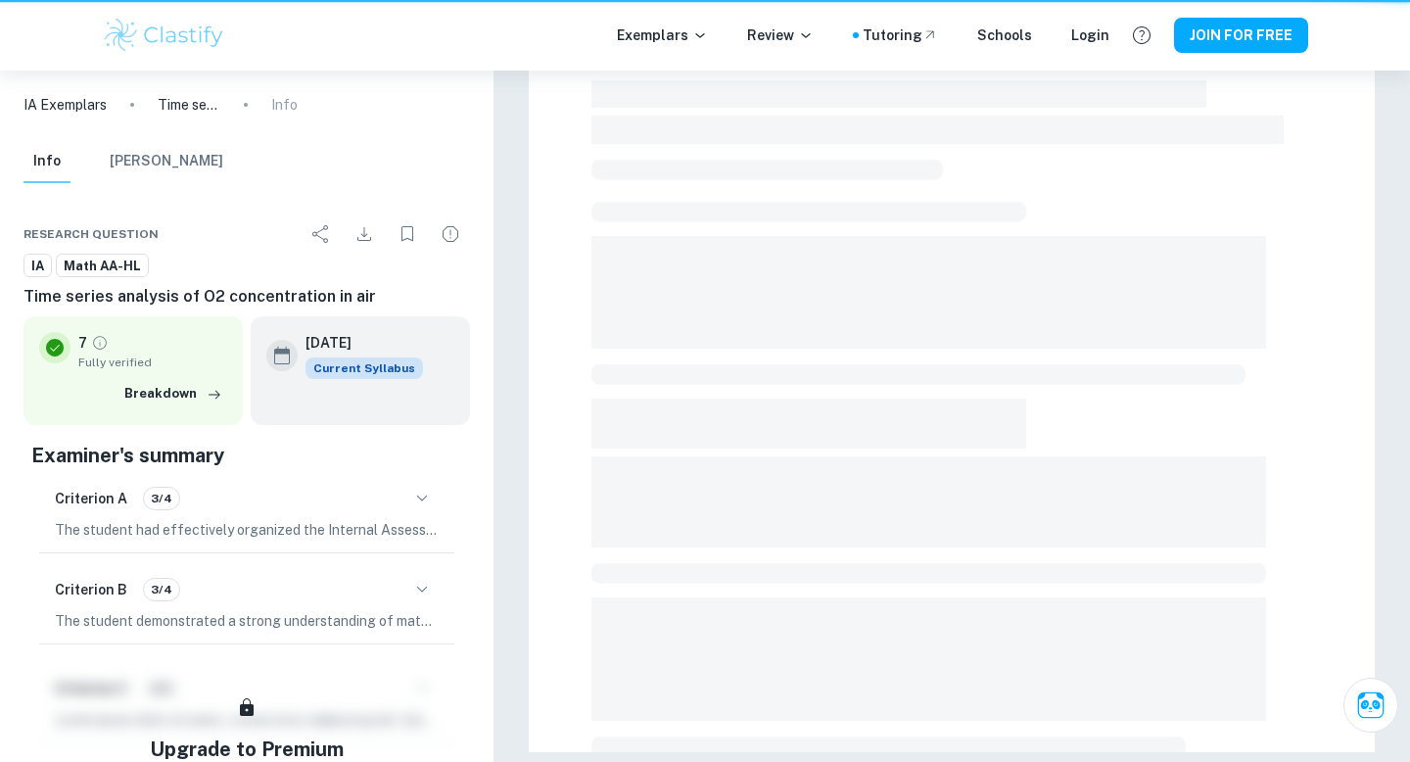
scroll to position [89, 0]
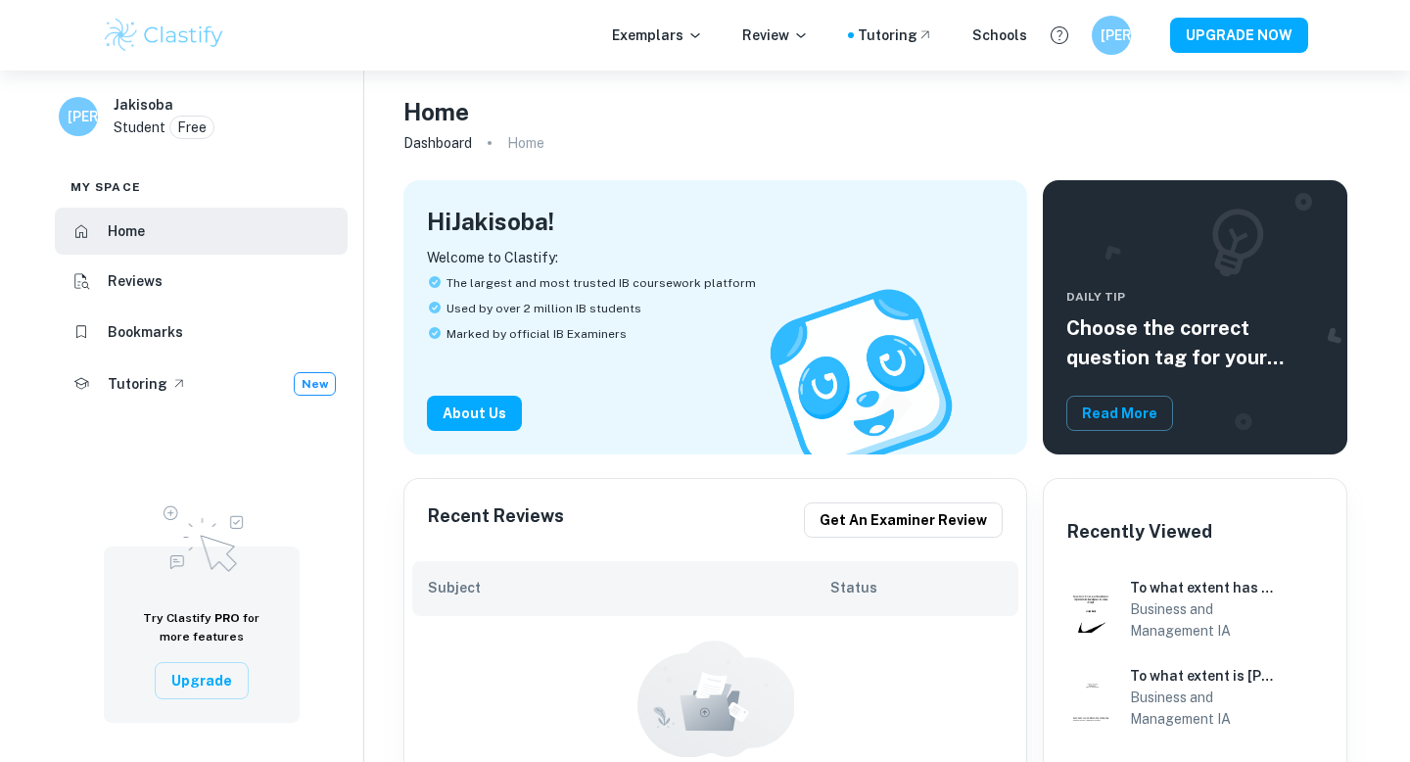
scroll to position [28, 0]
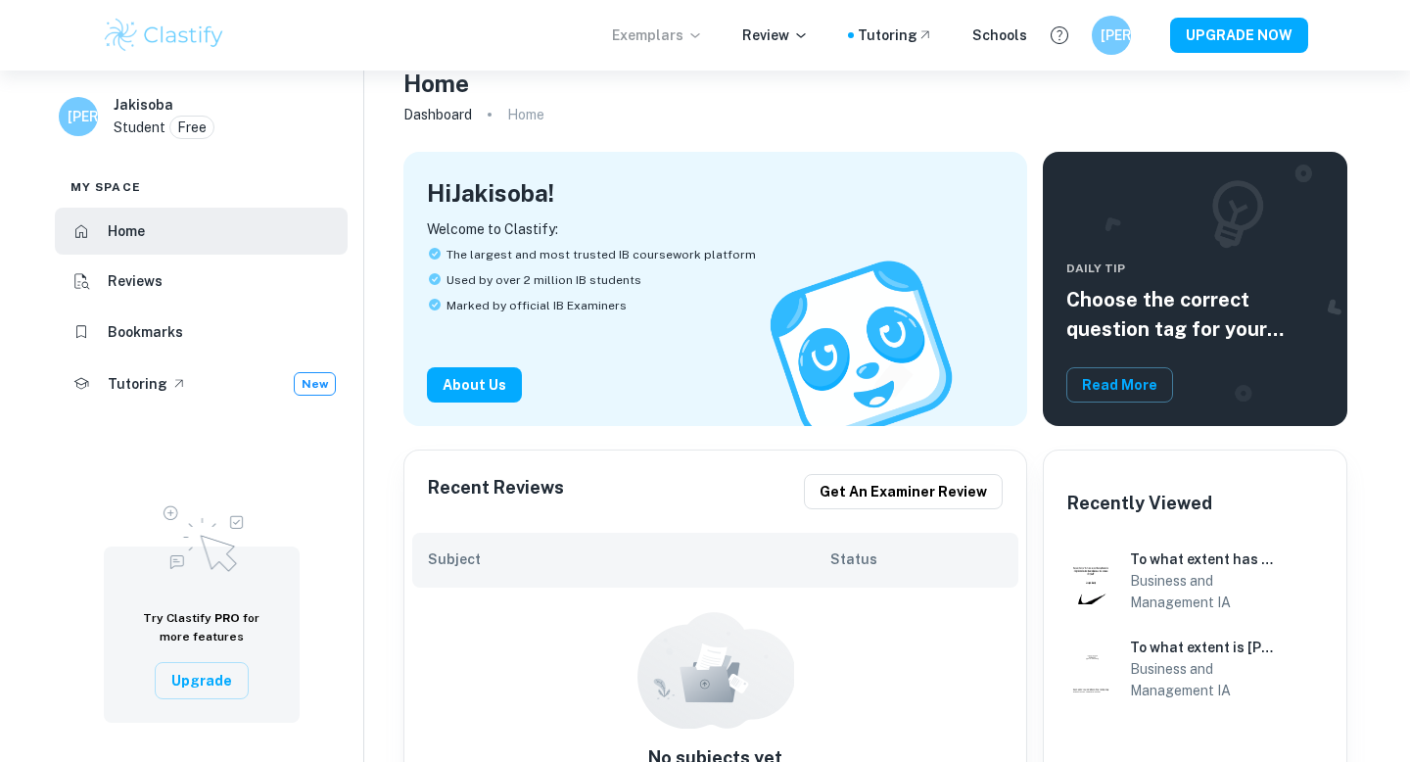
click at [687, 36] on p "Exemplars" at bounding box center [657, 35] width 91 height 22
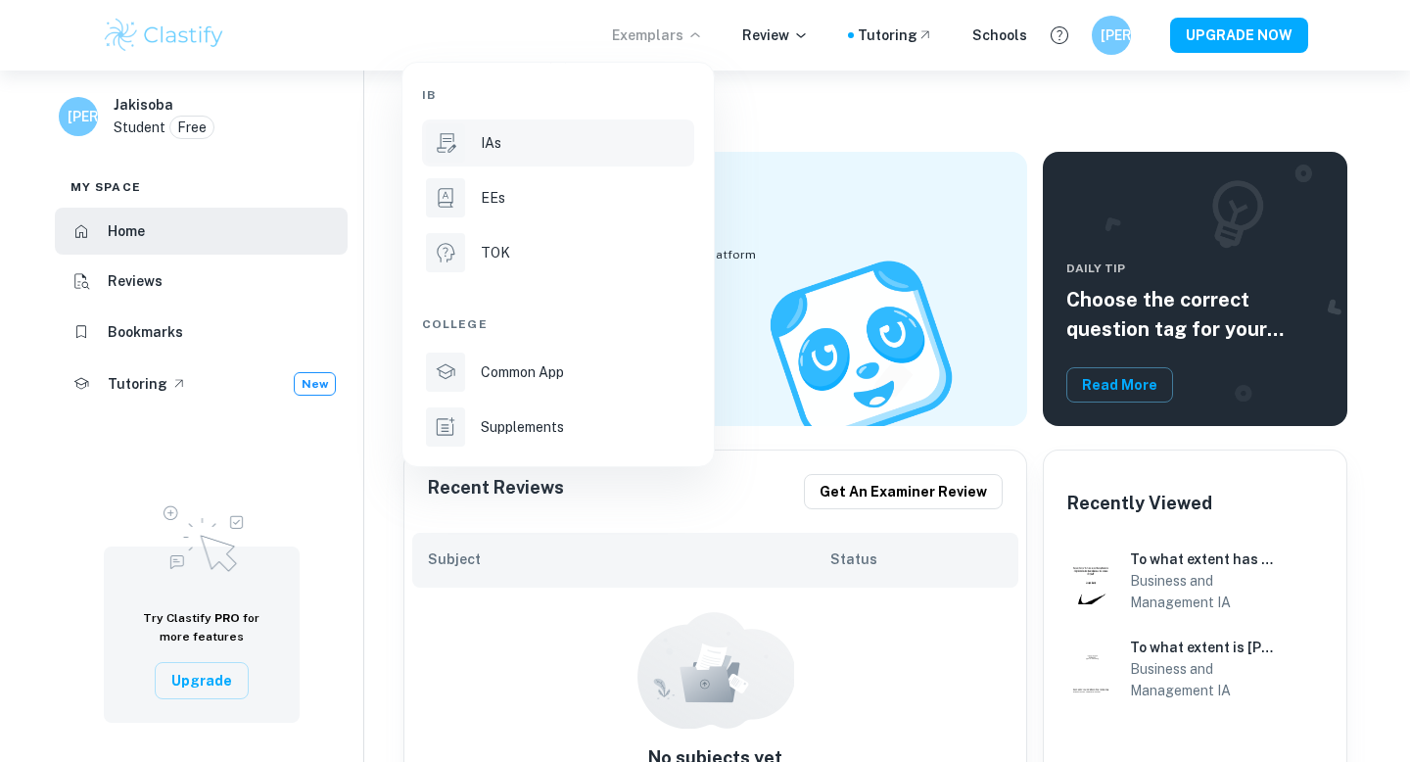
click at [536, 129] on li "IAs" at bounding box center [558, 142] width 272 height 47
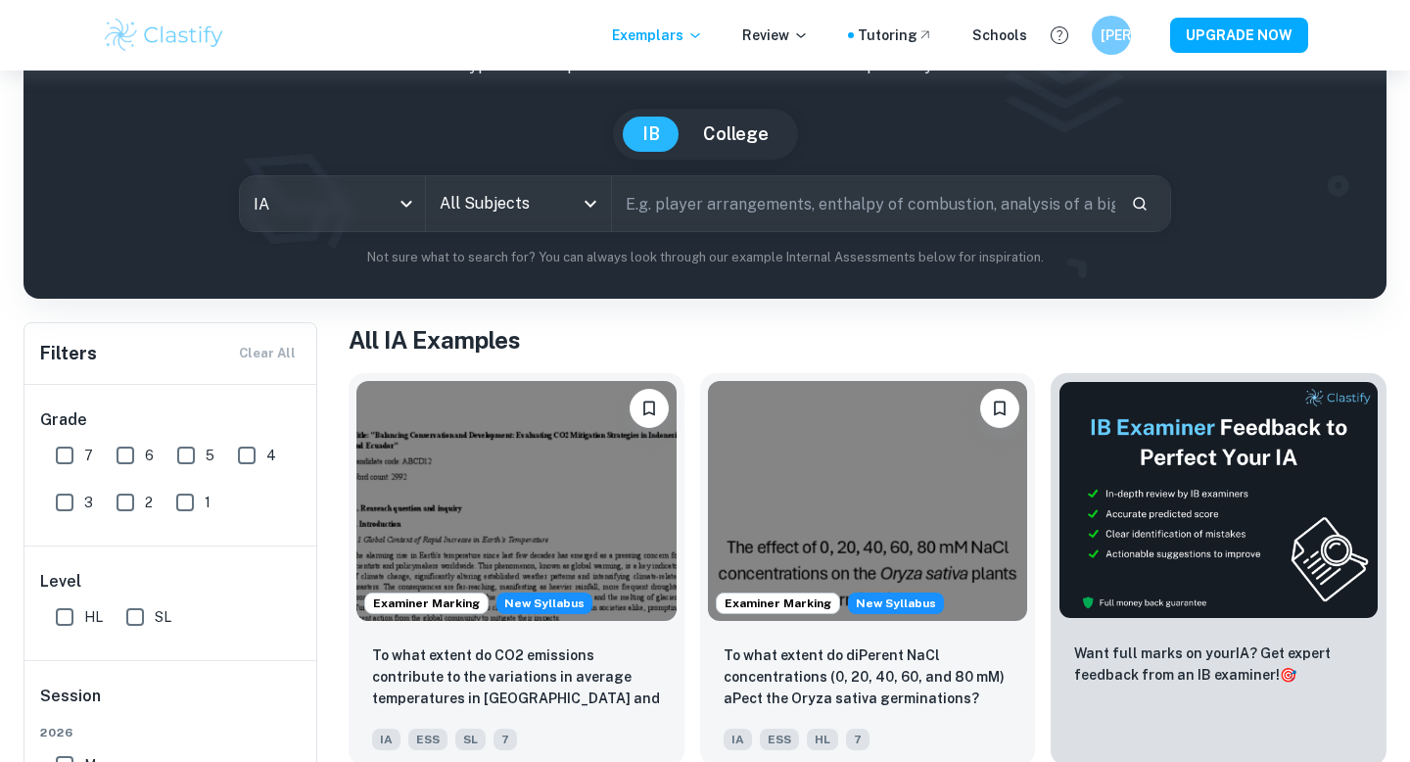
scroll to position [158, 0]
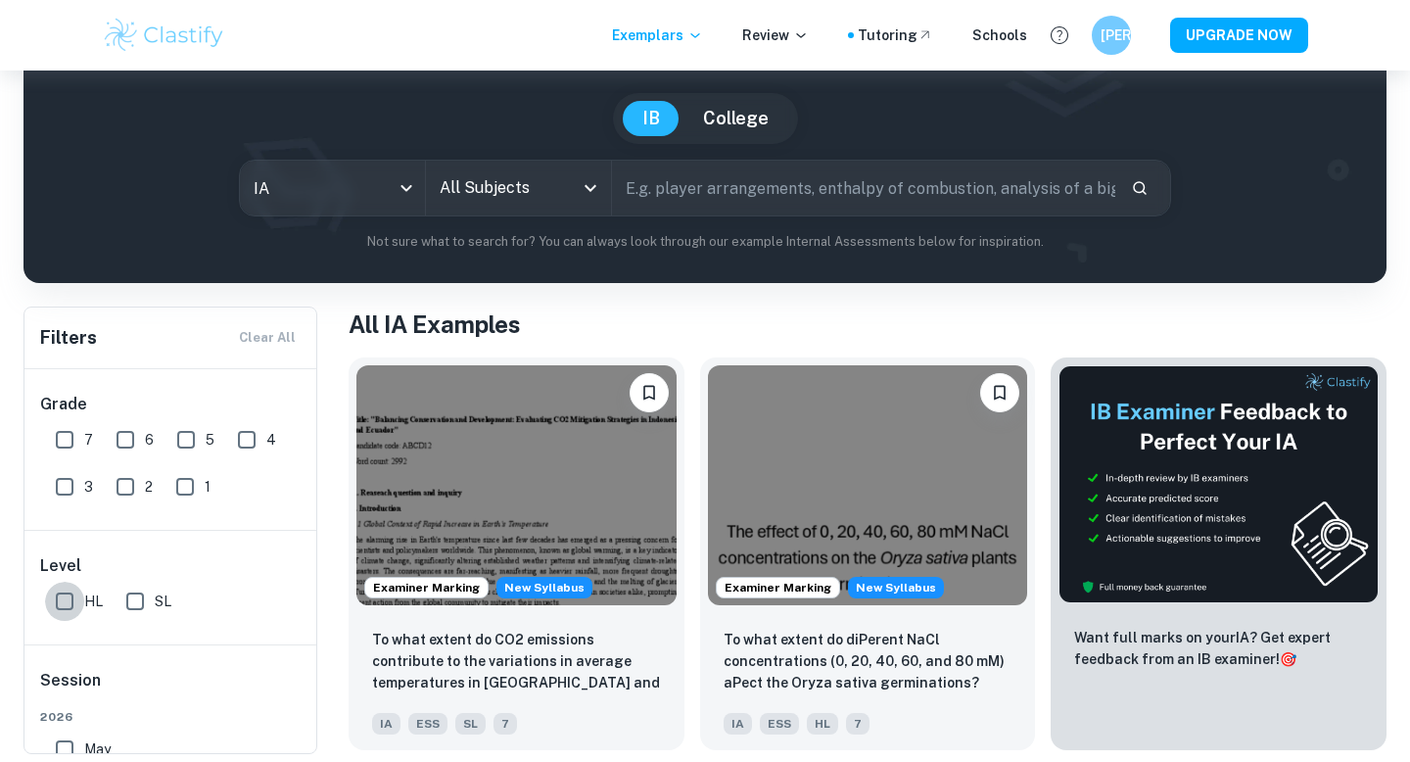
click at [60, 603] on input "HL" at bounding box center [64, 601] width 39 height 39
checkbox input "true"
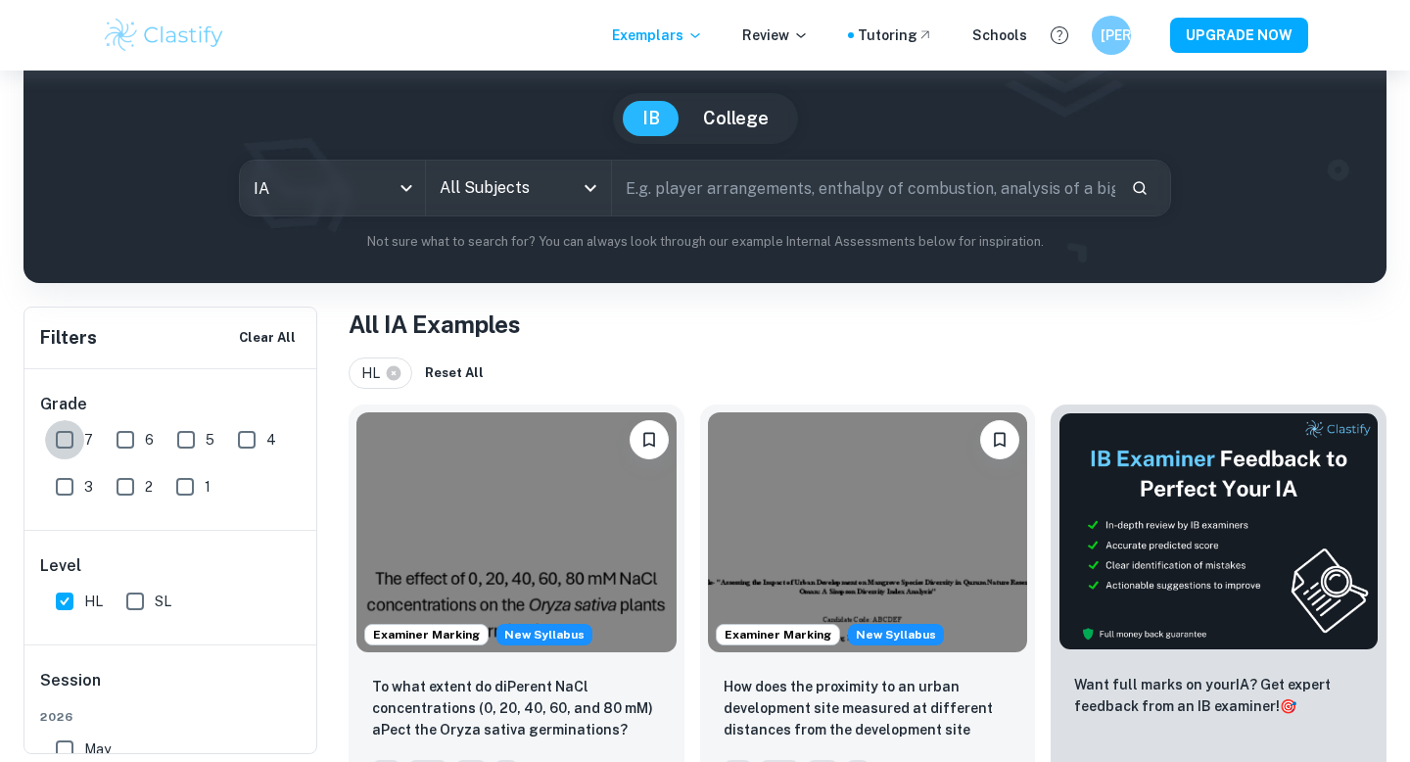
click at [60, 451] on input "7" at bounding box center [64, 439] width 39 height 39
checkbox input "true"
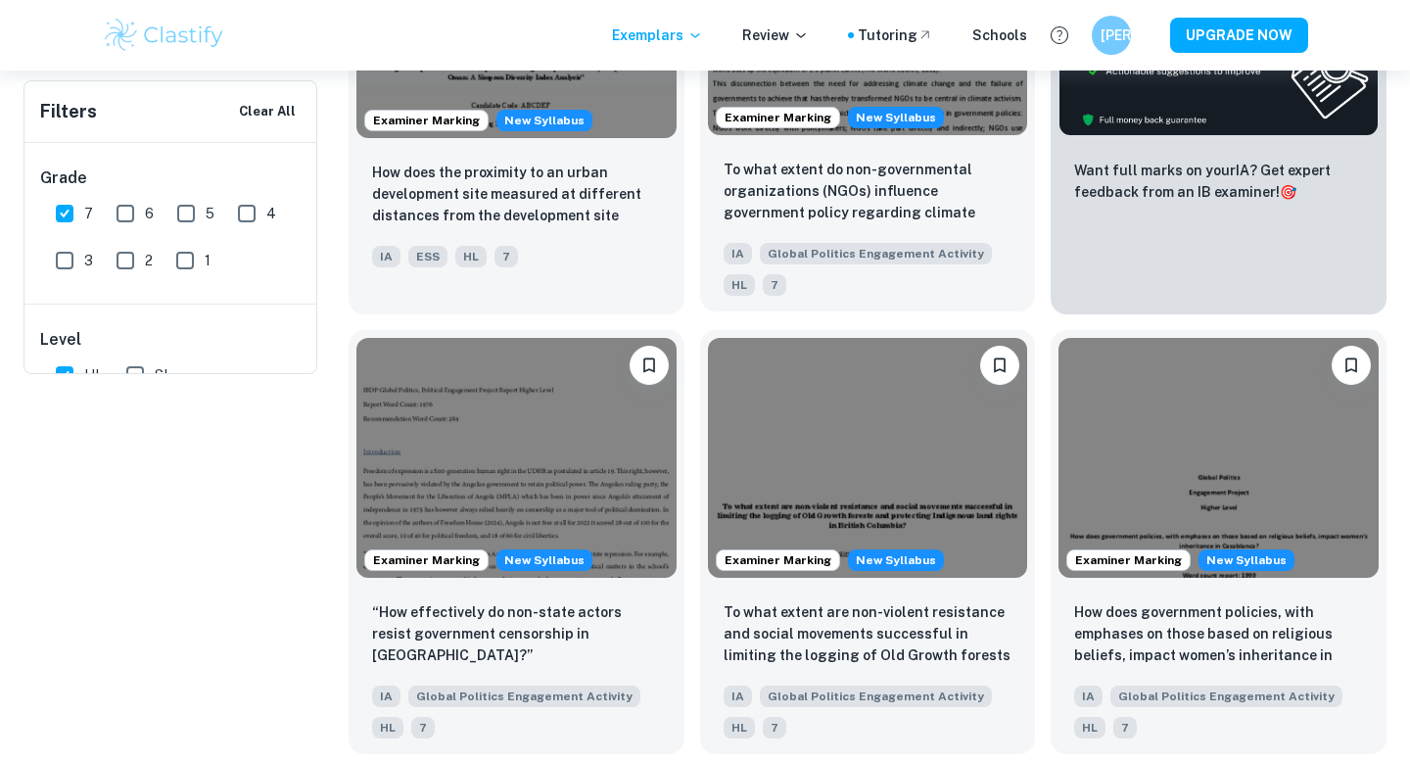
scroll to position [0, 0]
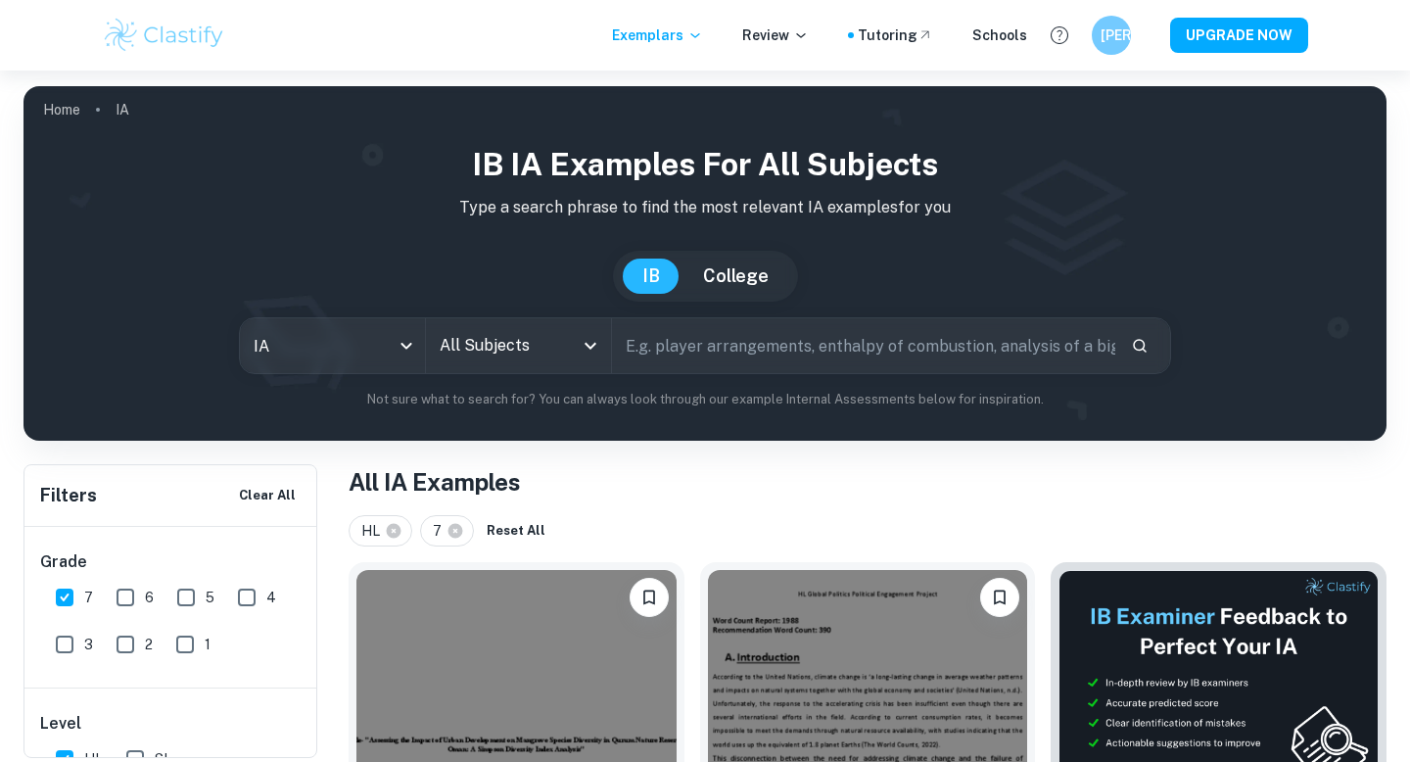
click at [433, 326] on div "All Subjects" at bounding box center [518, 345] width 185 height 55
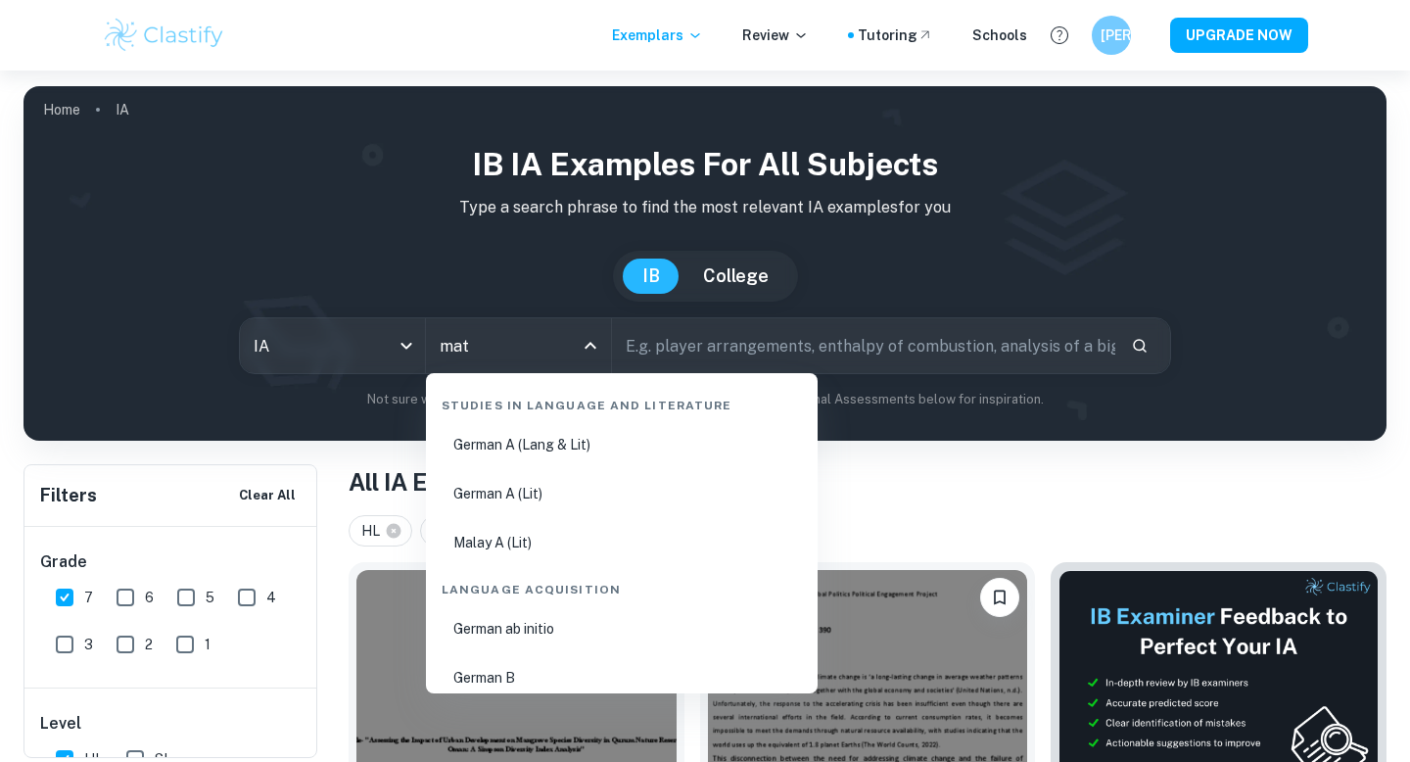
type input "math"
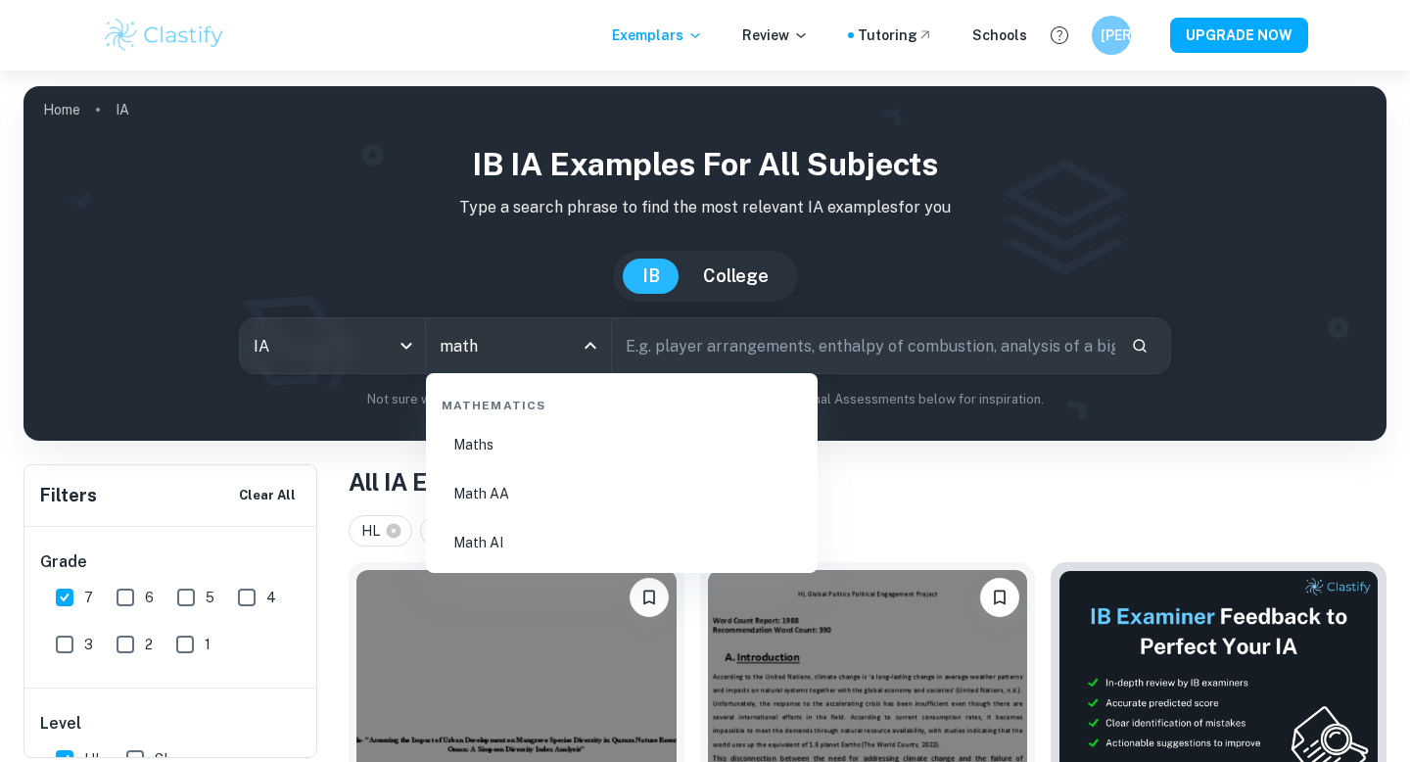
click at [539, 495] on li "Math AA" at bounding box center [622, 493] width 376 height 45
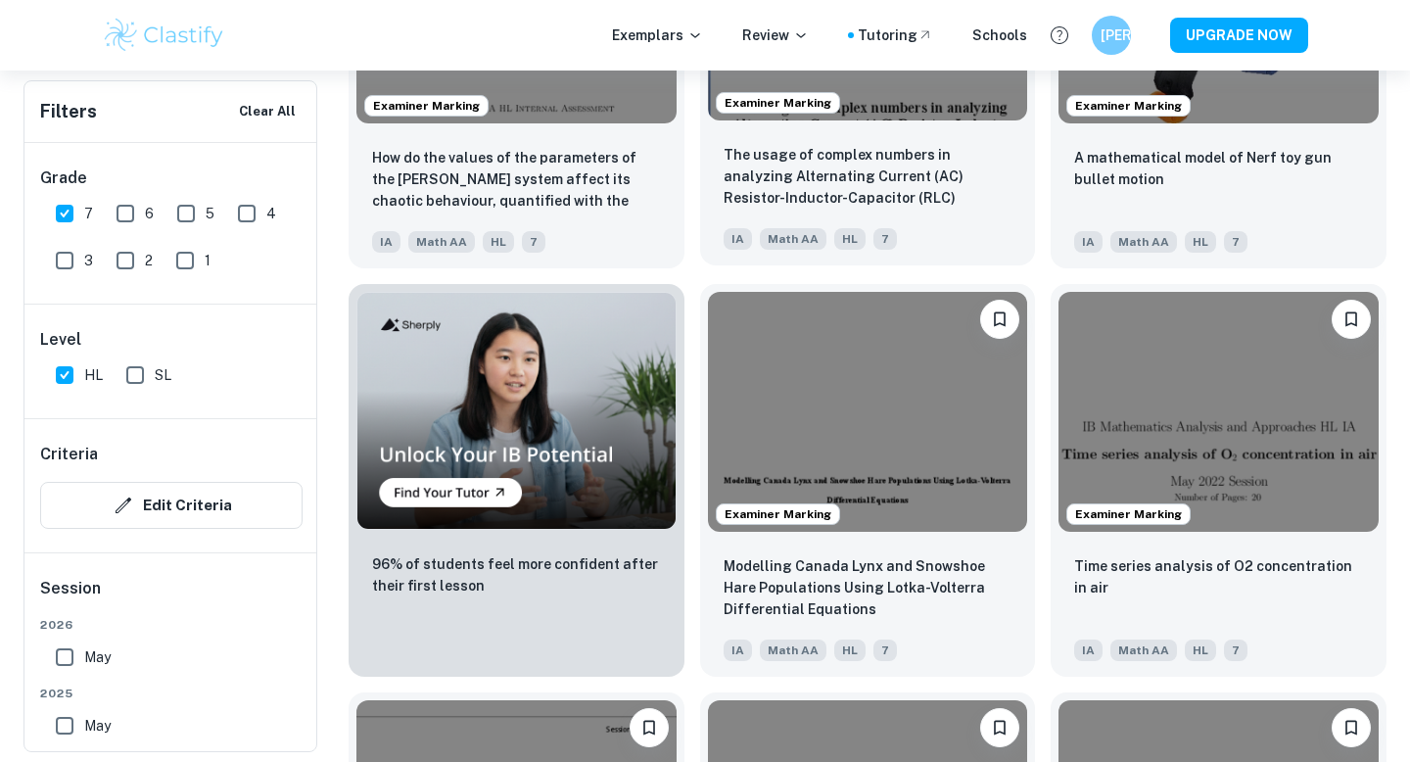
scroll to position [1294, 0]
